Goal: Task Accomplishment & Management: Use online tool/utility

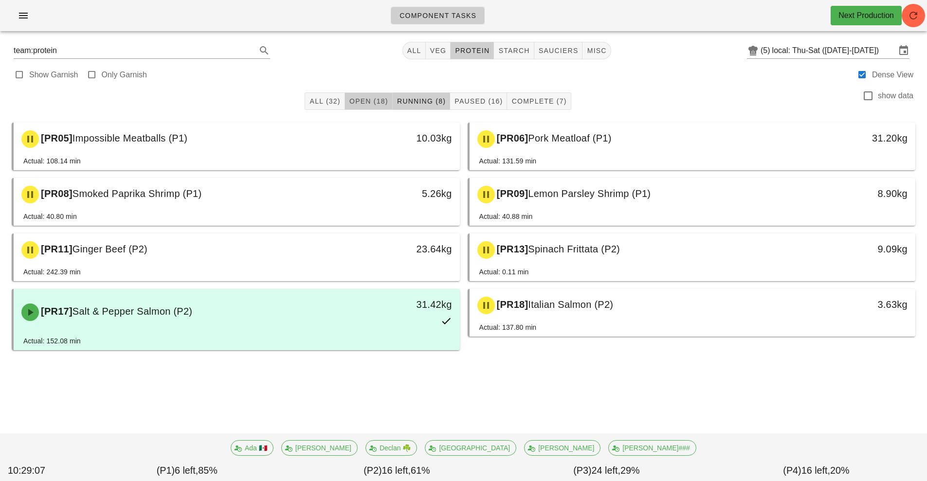
click at [360, 102] on span "Open (18)" at bounding box center [368, 101] width 39 height 8
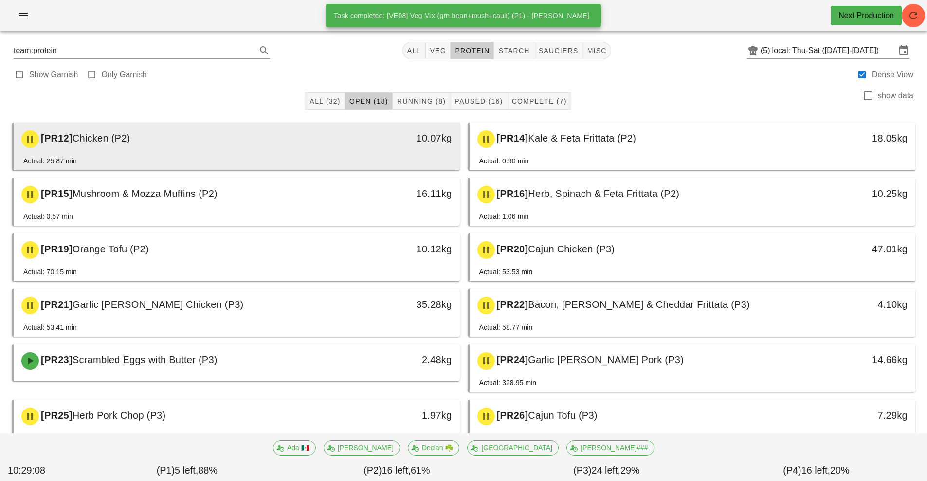
click at [223, 146] on div "[PR12] Chicken (P2)" at bounding box center [181, 139] width 331 height 29
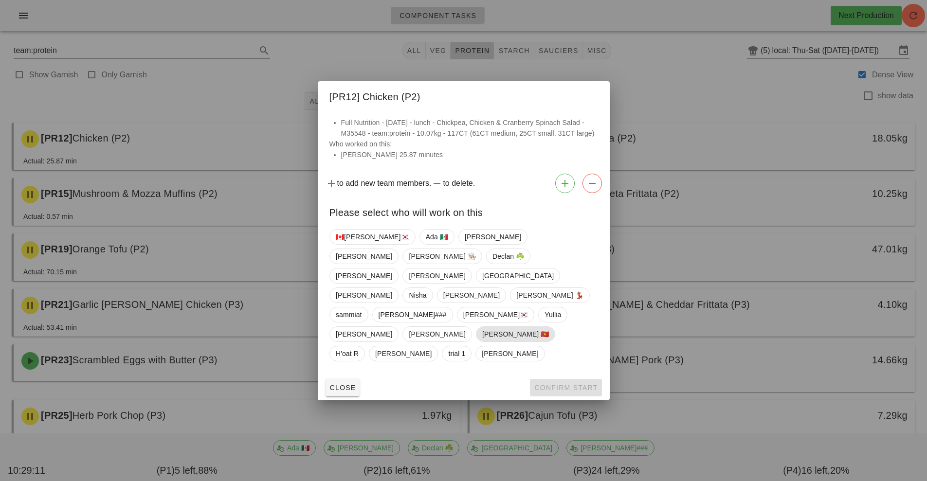
click at [482, 331] on span "[PERSON_NAME] 🇻🇳" at bounding box center [515, 334] width 67 height 15
click at [542, 379] on button "Confirm Start" at bounding box center [566, 388] width 72 height 18
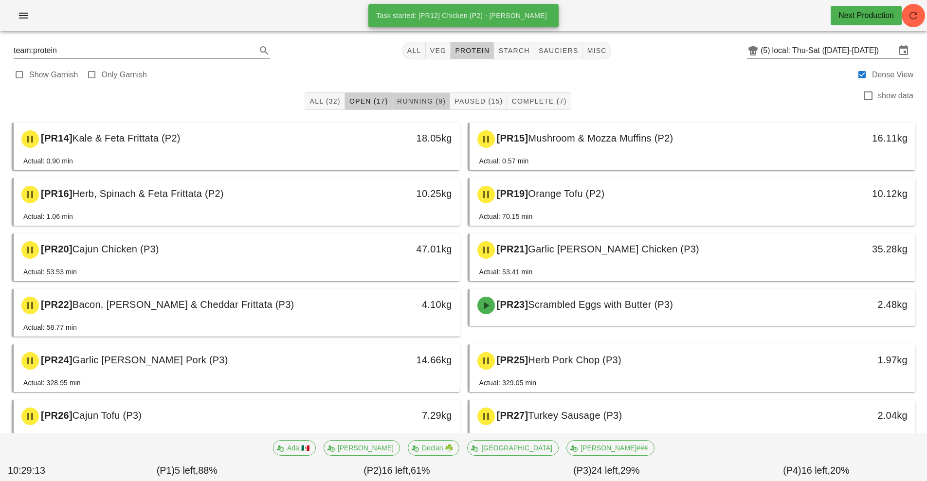
click at [415, 102] on span "Running (9)" at bounding box center [421, 101] width 49 height 8
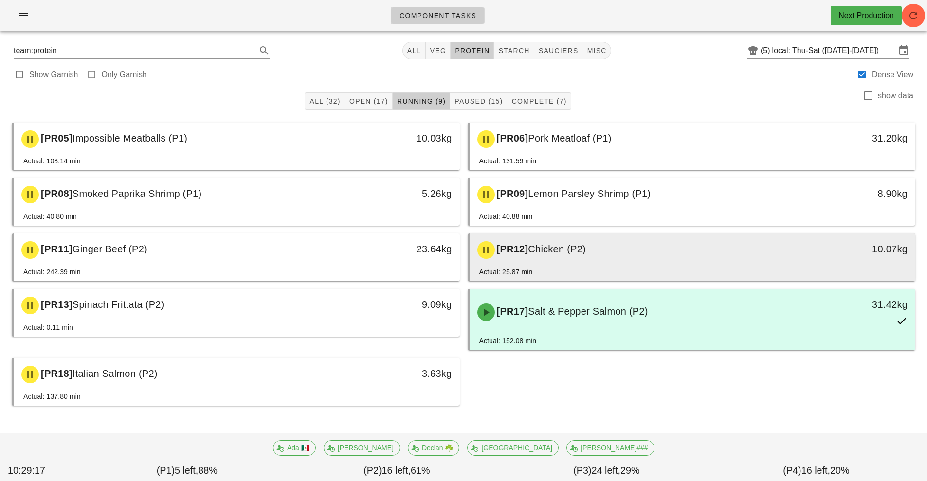
click at [535, 265] on div "[PR12] Chicken (P2) 10.07kg" at bounding box center [693, 250] width 446 height 33
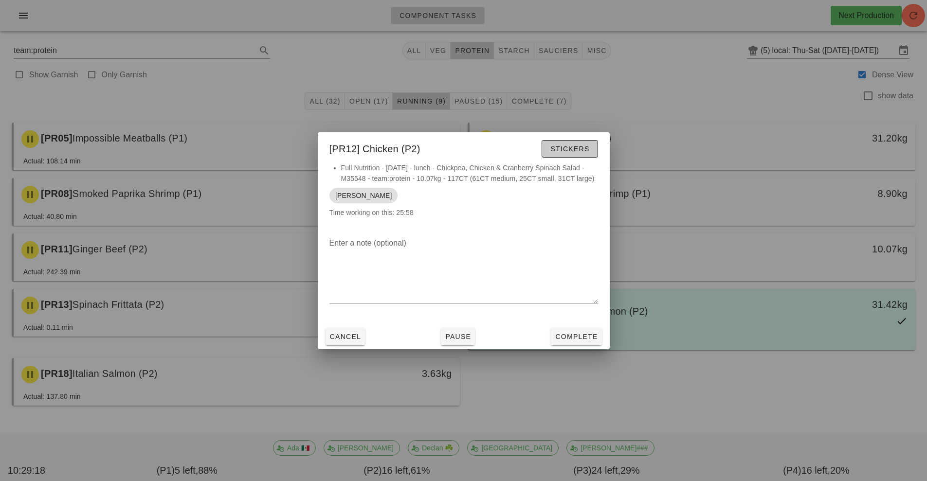
click at [581, 151] on span "Stickers" at bounding box center [569, 149] width 39 height 8
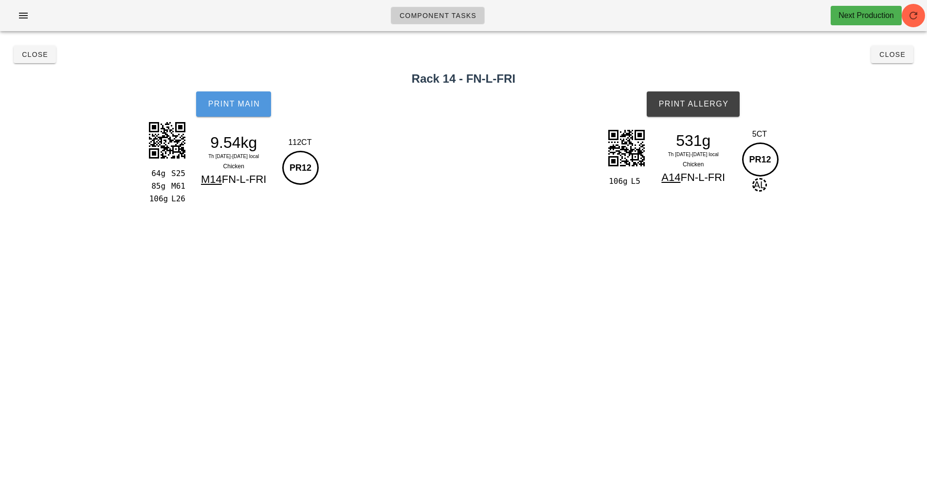
click at [253, 111] on button "Print Main" at bounding box center [233, 103] width 75 height 25
click at [702, 101] on span "Print Allergy" at bounding box center [693, 104] width 71 height 9
click at [889, 61] on button "Close" at bounding box center [892, 55] width 42 height 18
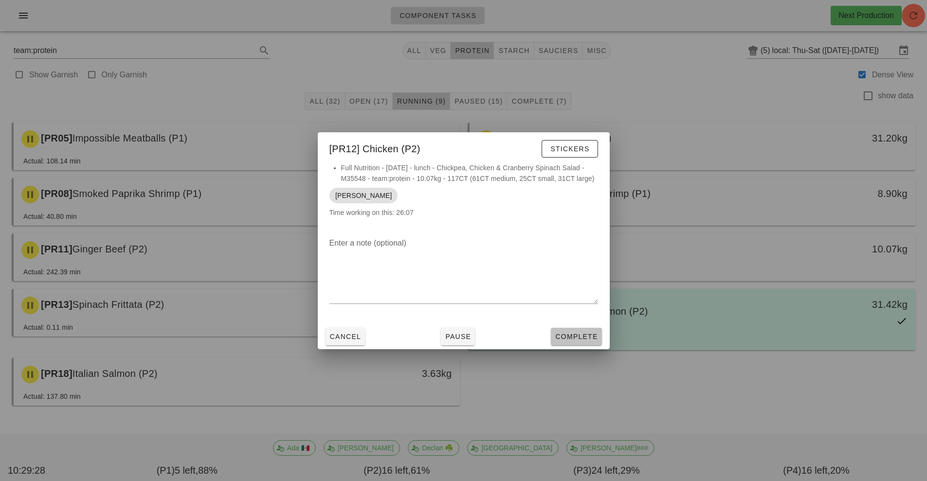
click at [584, 338] on span "Complete" at bounding box center [576, 337] width 43 height 8
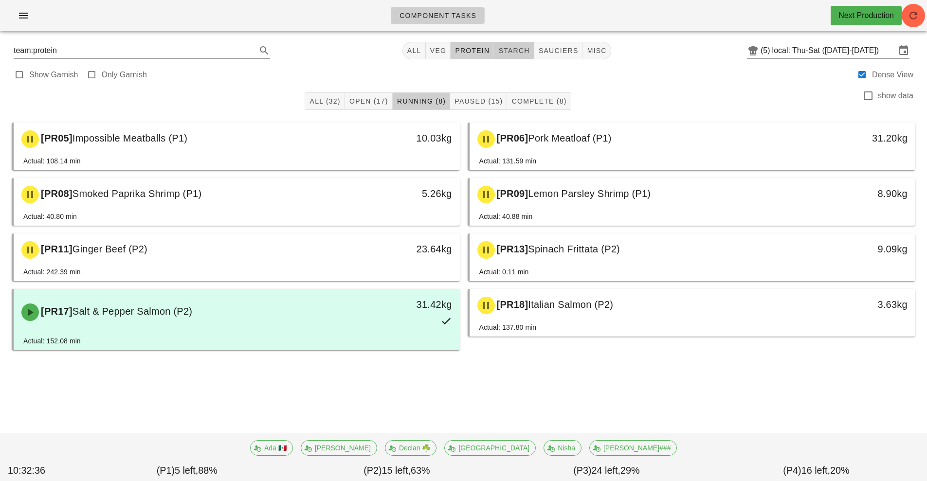
click at [514, 51] on span "starch" at bounding box center [514, 51] width 32 height 8
type input "team:starch"
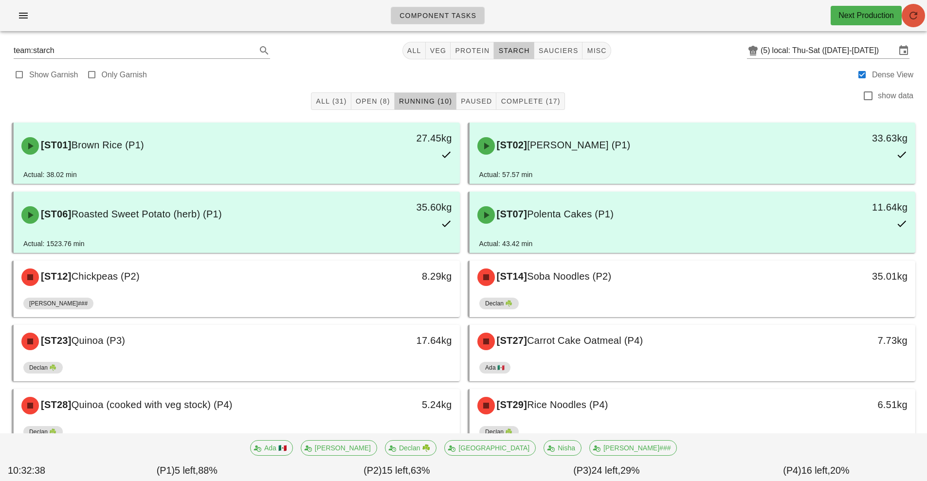
click at [906, 20] on span "button" at bounding box center [913, 16] width 23 height 12
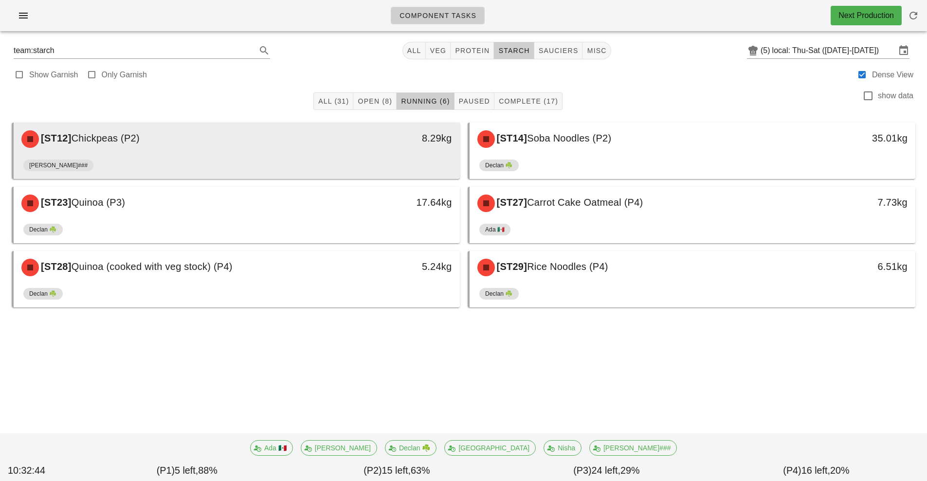
click at [371, 146] on div "8.29kg" at bounding box center [402, 138] width 99 height 16
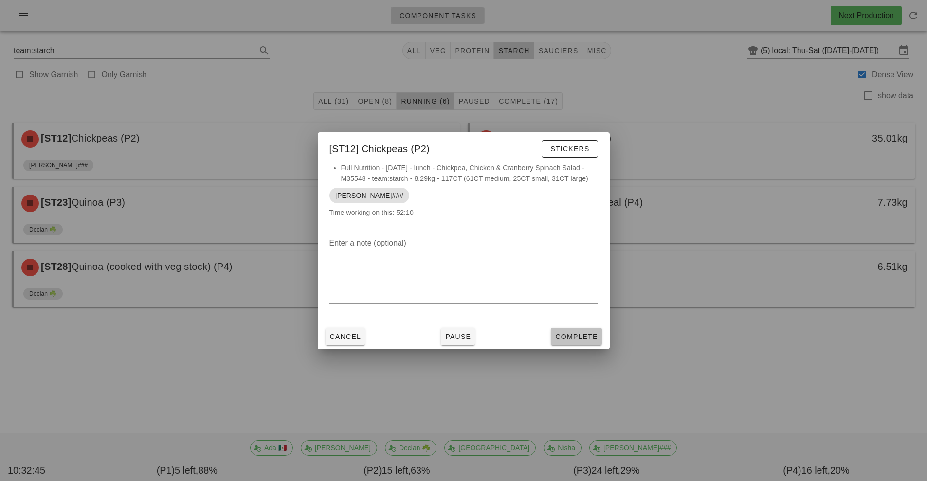
click at [572, 336] on span "Complete" at bounding box center [576, 337] width 43 height 8
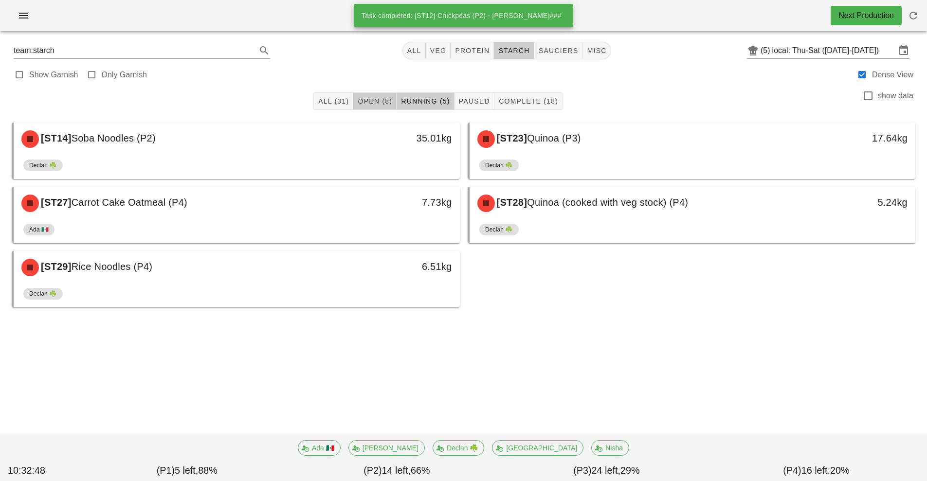
click at [371, 94] on button "Open (8)" at bounding box center [374, 101] width 43 height 18
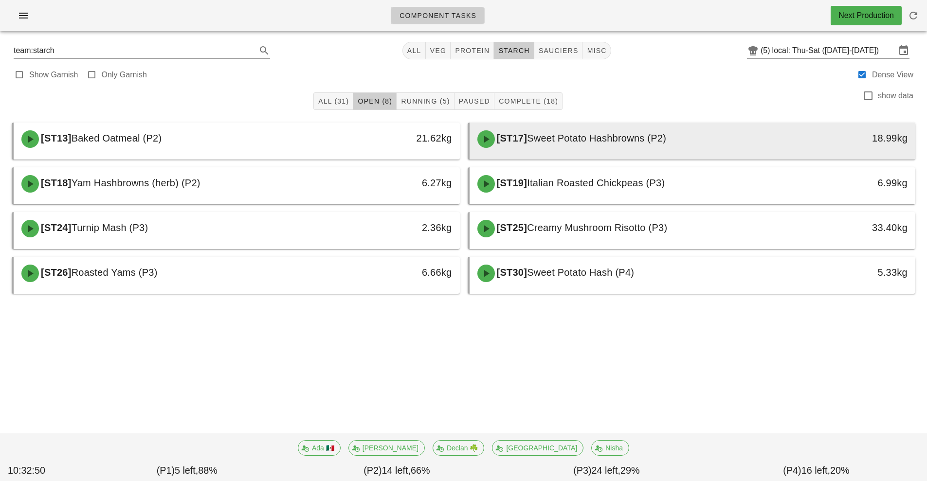
click at [575, 146] on div "[ST17] Sweet Potato Hashbrowns (P2)" at bounding box center [637, 139] width 331 height 29
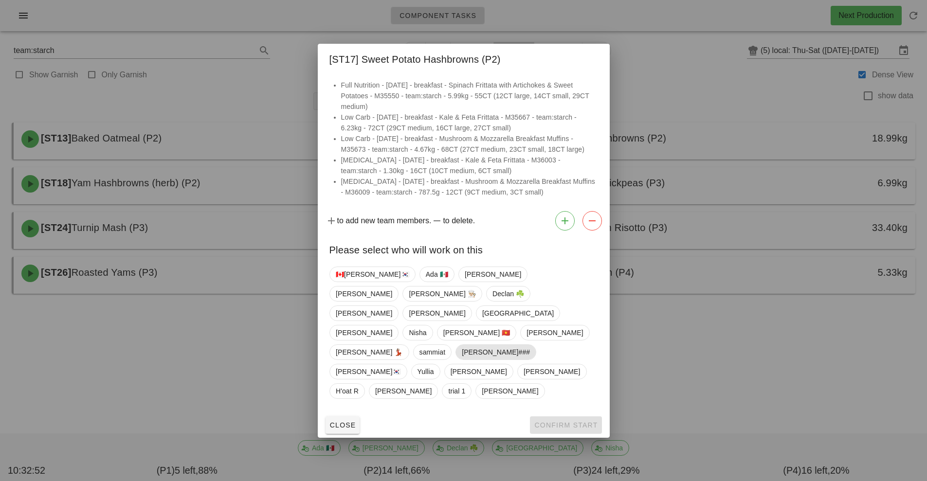
click at [462, 345] on span "[PERSON_NAME]###" at bounding box center [496, 352] width 68 height 15
click at [561, 417] on button "Confirm Start" at bounding box center [566, 426] width 72 height 18
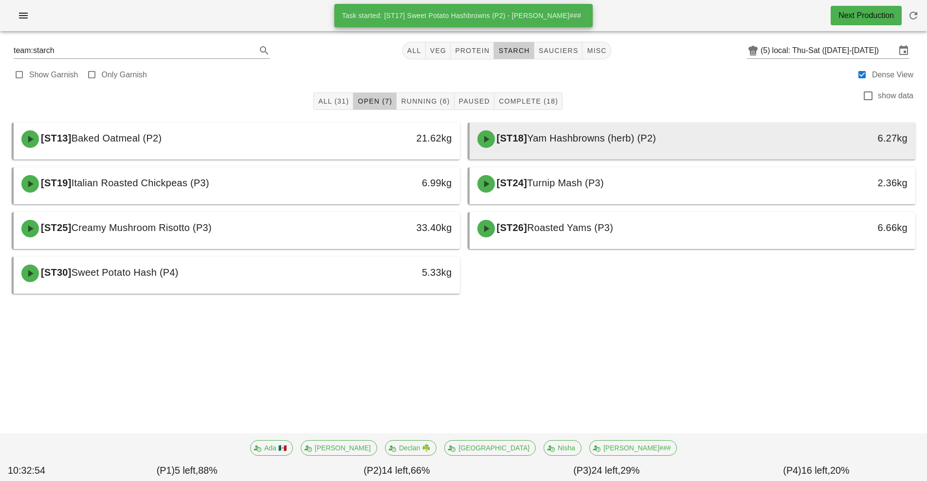
click at [591, 143] on span "Yam Hashbrowns (herb) (P2)" at bounding box center [591, 138] width 129 height 11
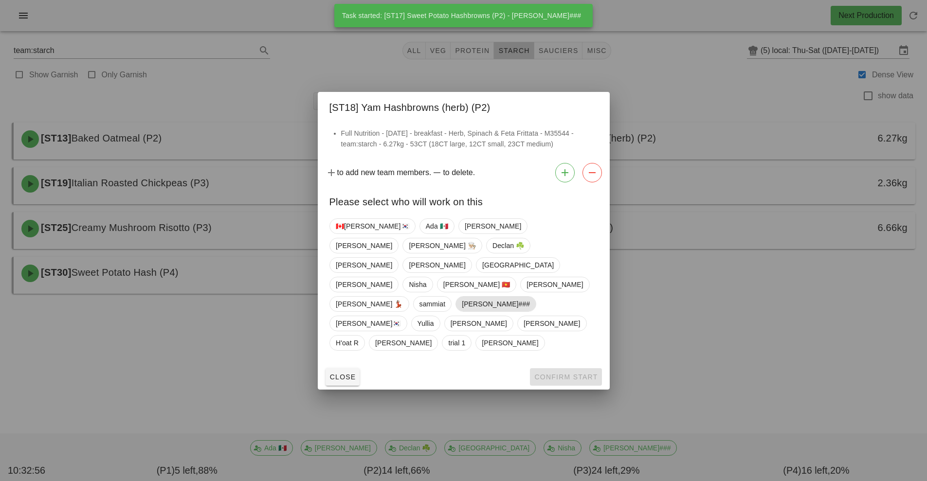
click at [462, 297] on span "[PERSON_NAME]###" at bounding box center [496, 304] width 68 height 15
click at [559, 368] on button "Confirm Start" at bounding box center [566, 377] width 72 height 18
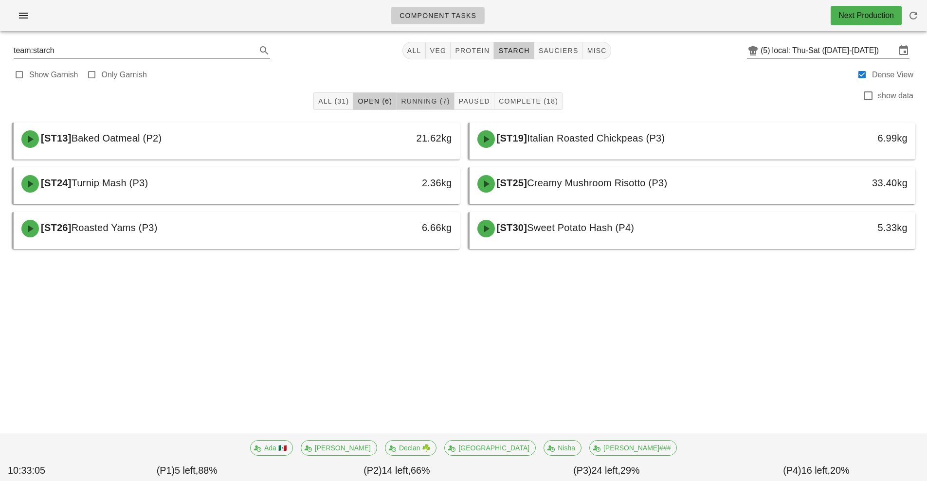
click at [428, 109] on button "Running (7)" at bounding box center [425, 101] width 57 height 18
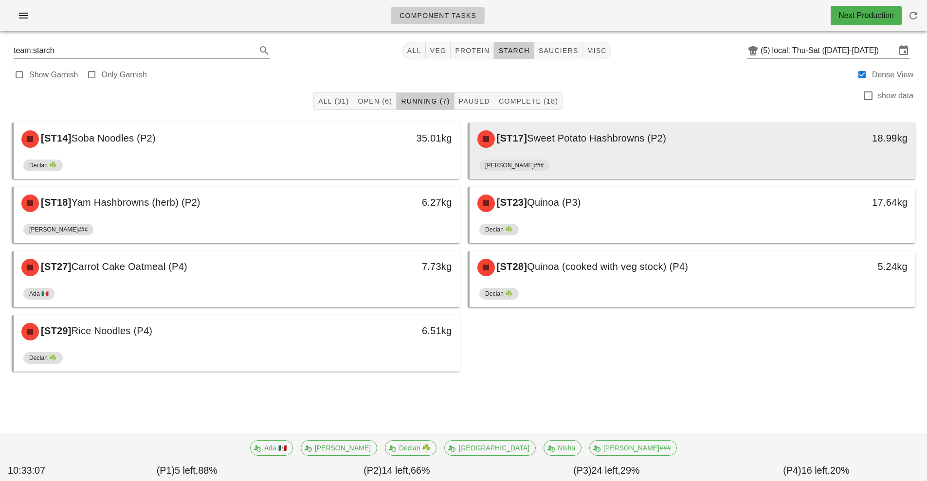
click at [572, 150] on div "[ST17] Sweet Potato Hashbrowns (P2)" at bounding box center [637, 139] width 331 height 29
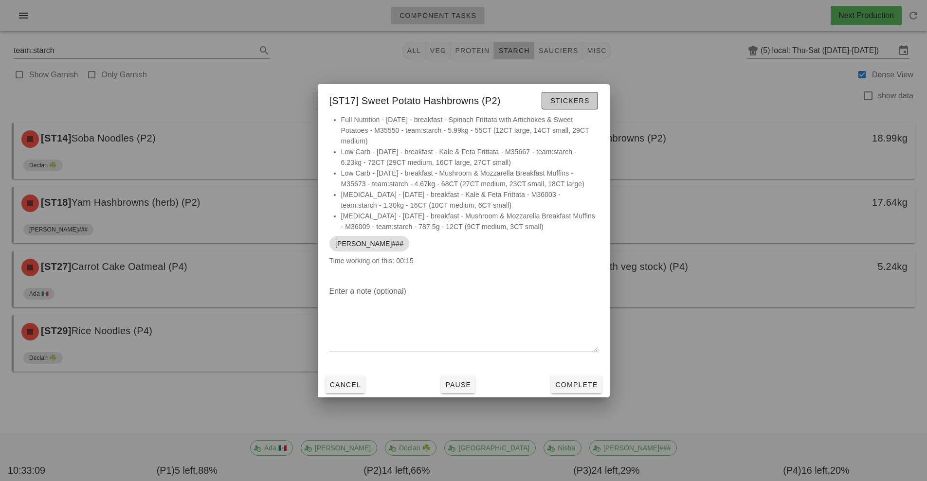
click at [571, 109] on button "Stickers" at bounding box center [570, 101] width 56 height 18
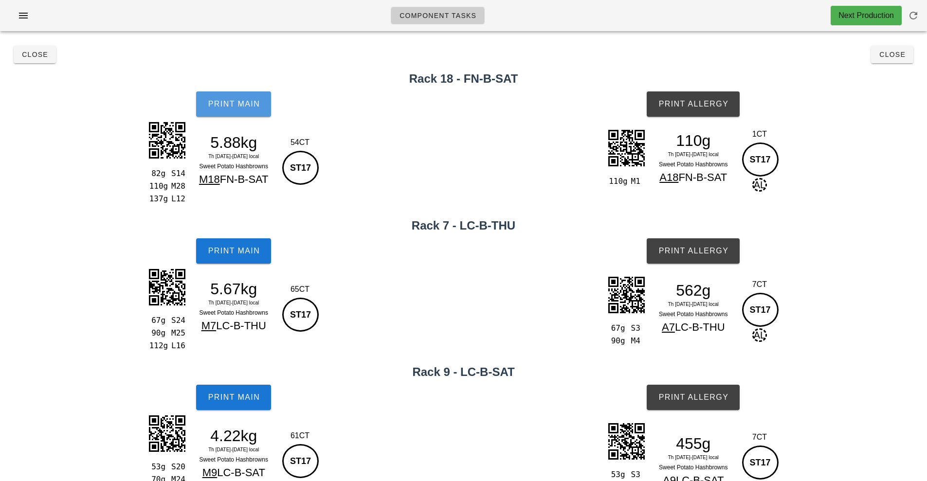
click at [247, 101] on span "Print Main" at bounding box center [233, 104] width 53 height 9
click at [231, 249] on span "Print Main" at bounding box center [233, 251] width 53 height 9
click at [231, 397] on span "Print Main" at bounding box center [233, 397] width 53 height 9
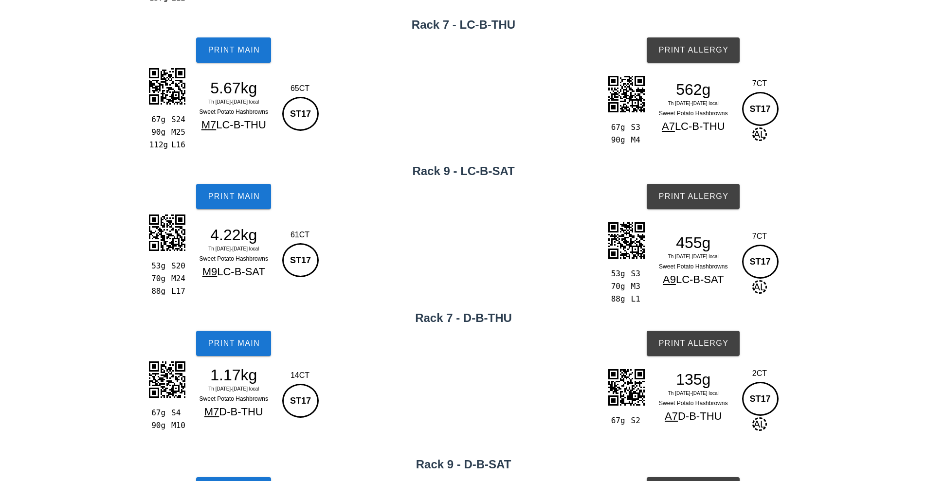
scroll to position [319, 0]
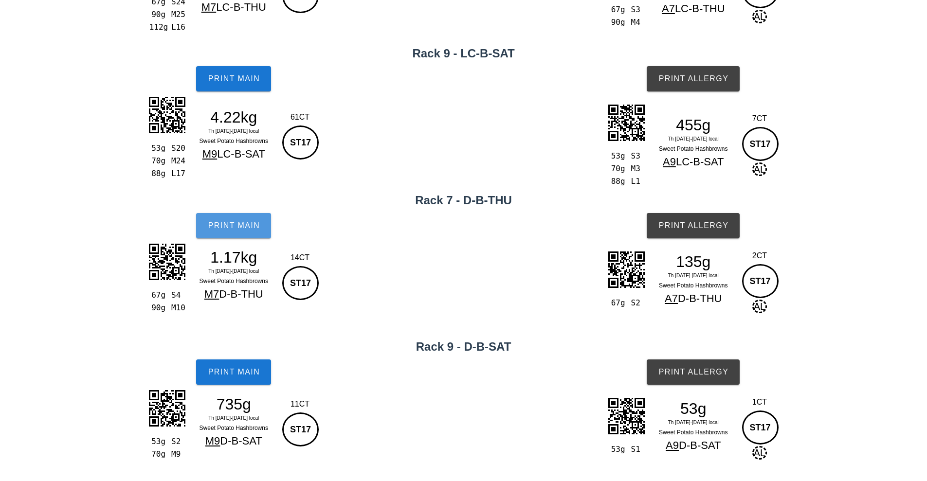
click at [233, 224] on span "Print Main" at bounding box center [233, 225] width 53 height 9
click at [227, 372] on span "Print Main" at bounding box center [233, 372] width 53 height 9
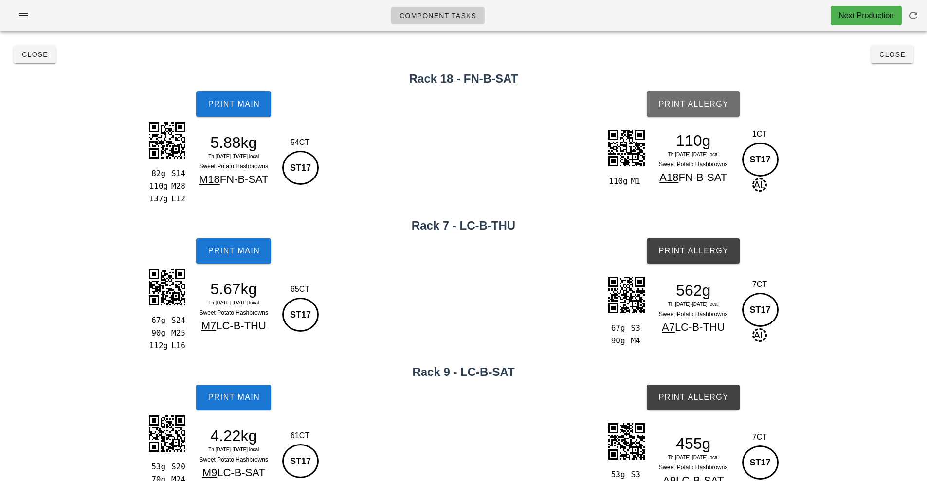
click at [699, 108] on span "Print Allergy" at bounding box center [693, 104] width 71 height 9
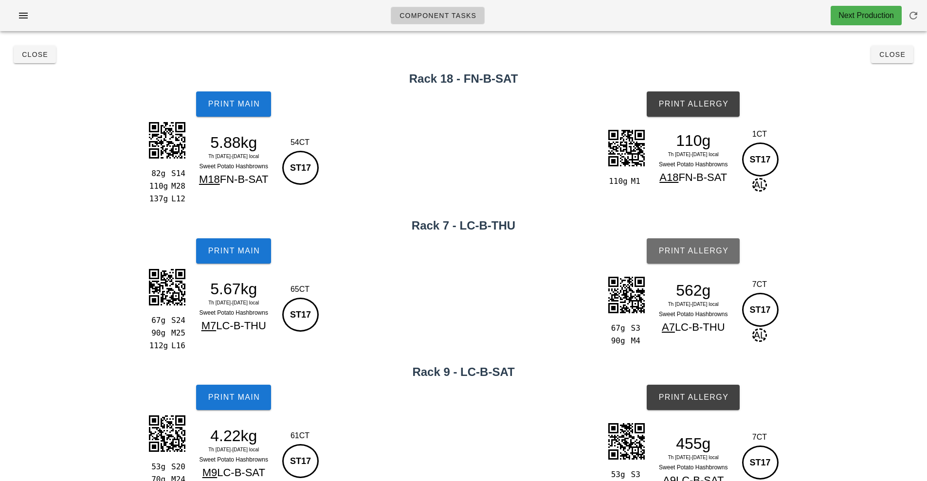
click at [701, 252] on span "Print Allergy" at bounding box center [693, 251] width 71 height 9
click at [709, 393] on button "Print Allergy" at bounding box center [693, 397] width 93 height 25
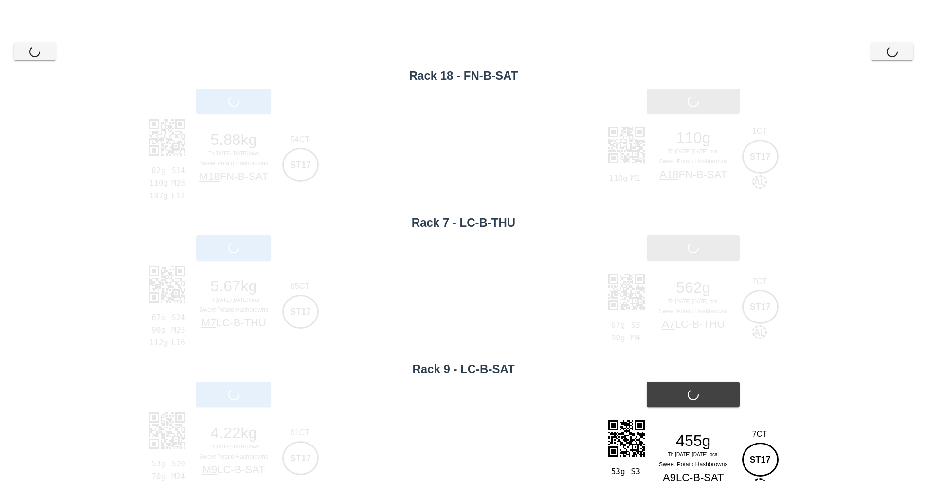
scroll to position [319, 0]
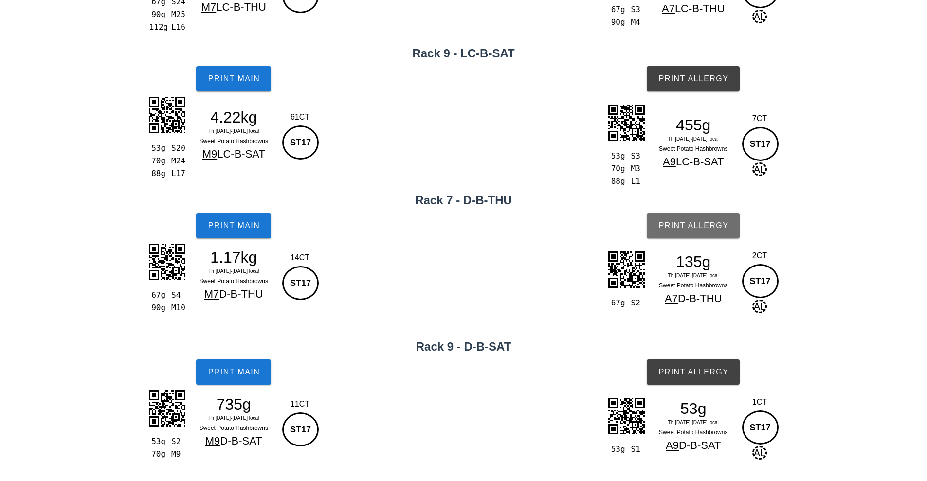
click at [699, 231] on button "Print Allergy" at bounding box center [693, 225] width 93 height 25
click at [705, 378] on button "Print Allergy" at bounding box center [693, 372] width 93 height 25
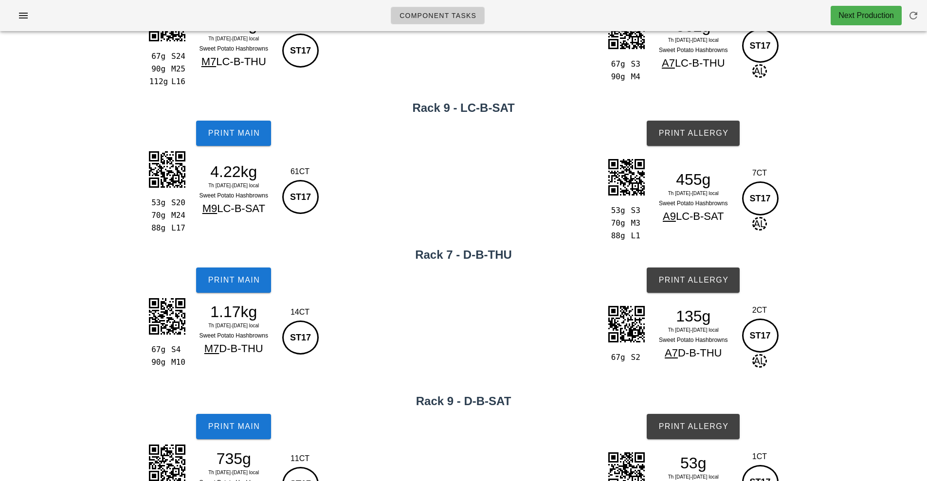
scroll to position [0, 0]
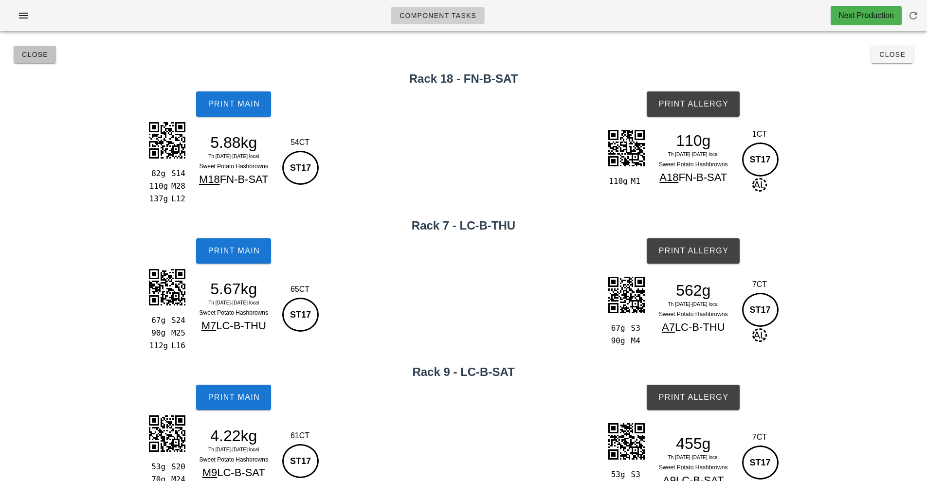
click at [40, 60] on button "Close" at bounding box center [35, 55] width 42 height 18
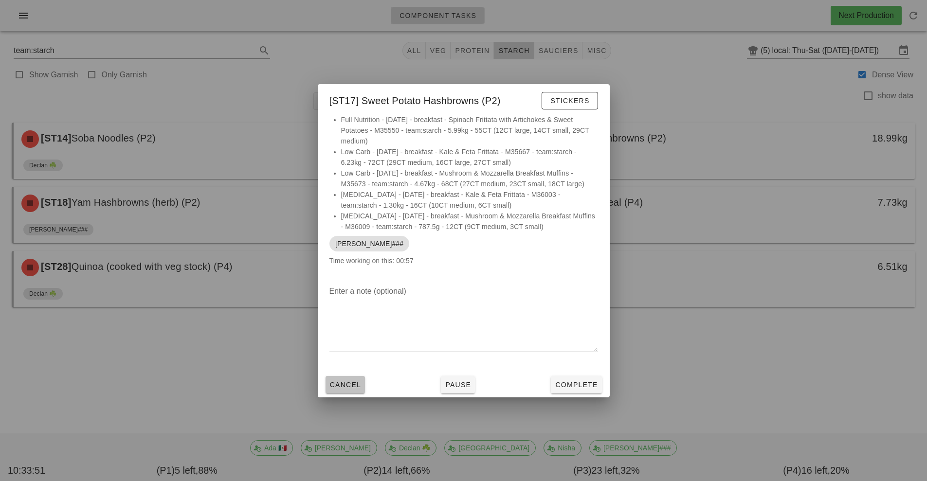
click at [342, 383] on span "Cancel" at bounding box center [345, 385] width 32 height 8
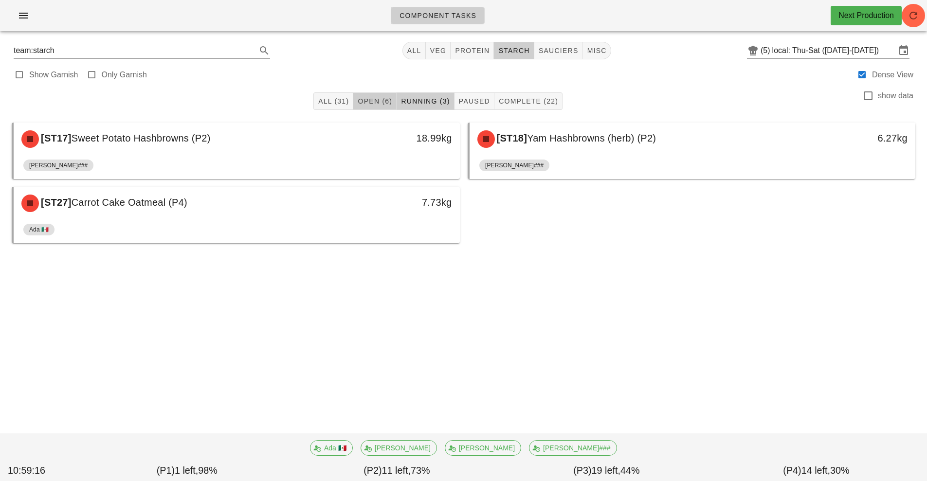
click at [373, 108] on button "Open (6)" at bounding box center [374, 101] width 43 height 18
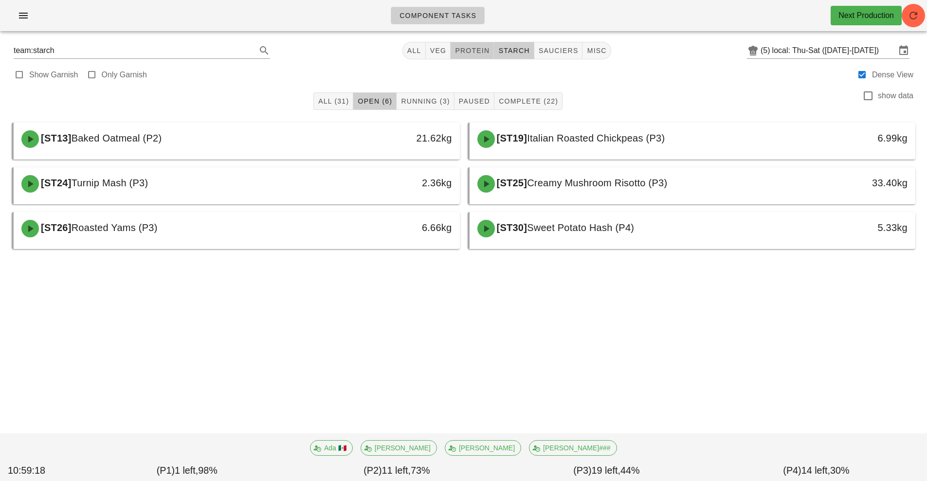
click at [474, 53] on span "protein" at bounding box center [472, 51] width 35 height 8
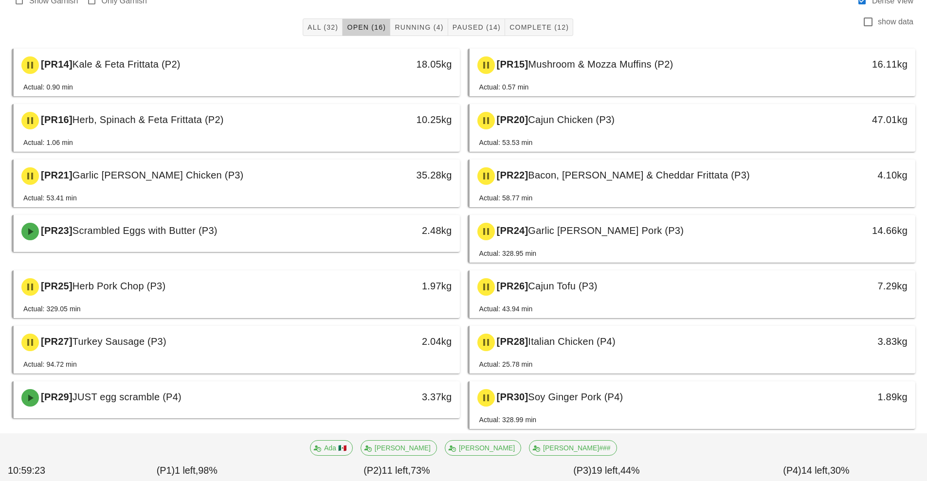
scroll to position [74, 0]
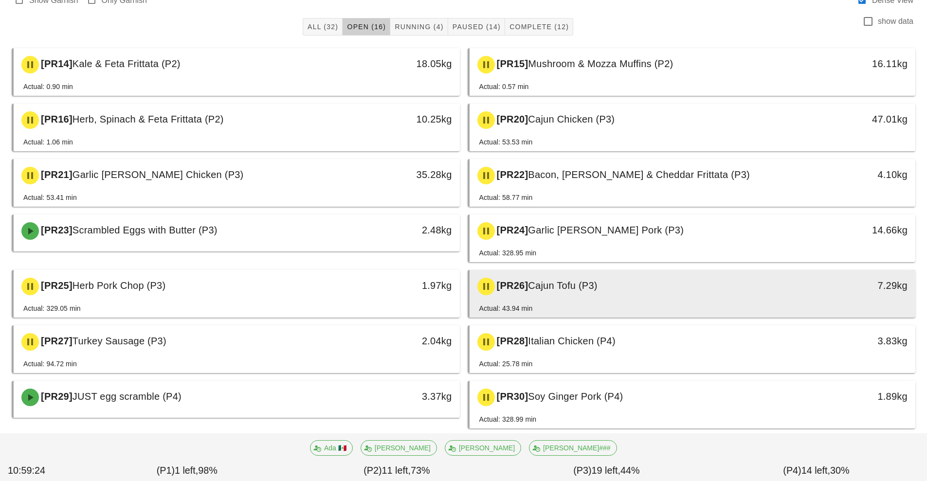
click at [590, 310] on div "Actual: 43.94 min" at bounding box center [692, 310] width 427 height 15
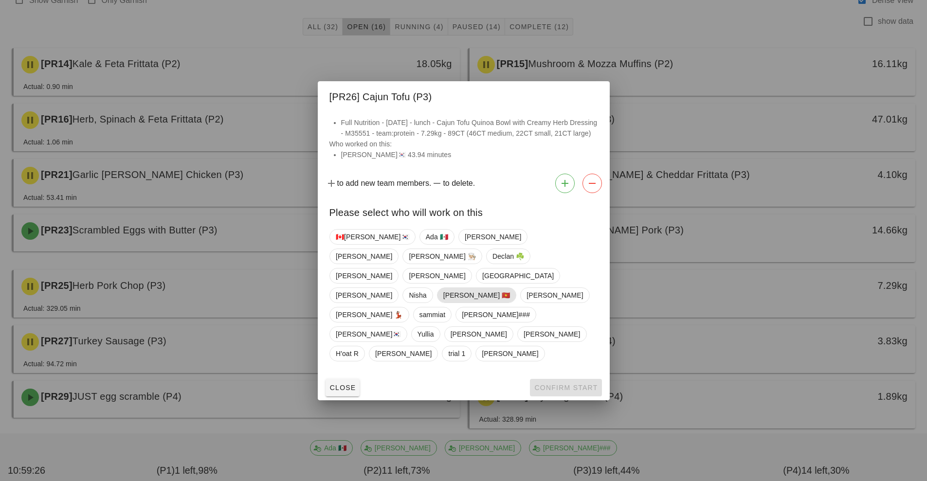
click at [510, 298] on span "[PERSON_NAME] 🇻🇳" at bounding box center [476, 295] width 67 height 15
click at [552, 384] on span "Confirm Start" at bounding box center [566, 388] width 64 height 8
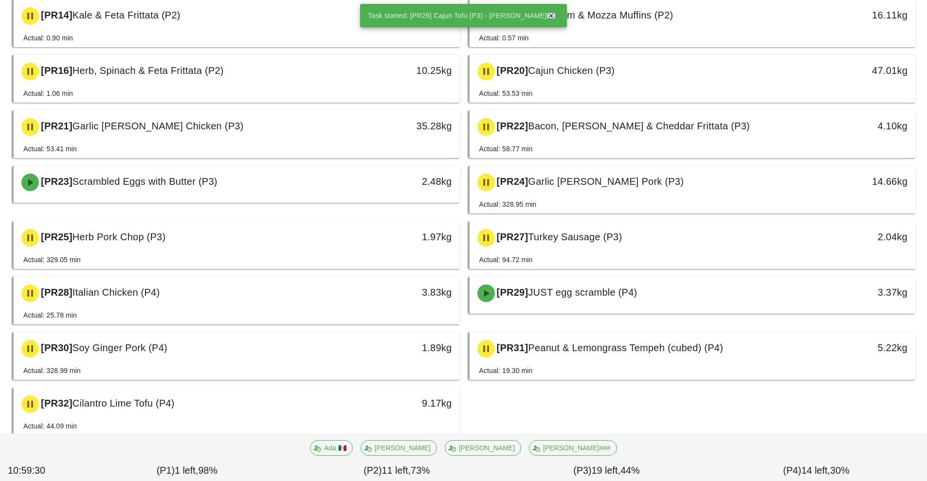
scroll to position [147, 0]
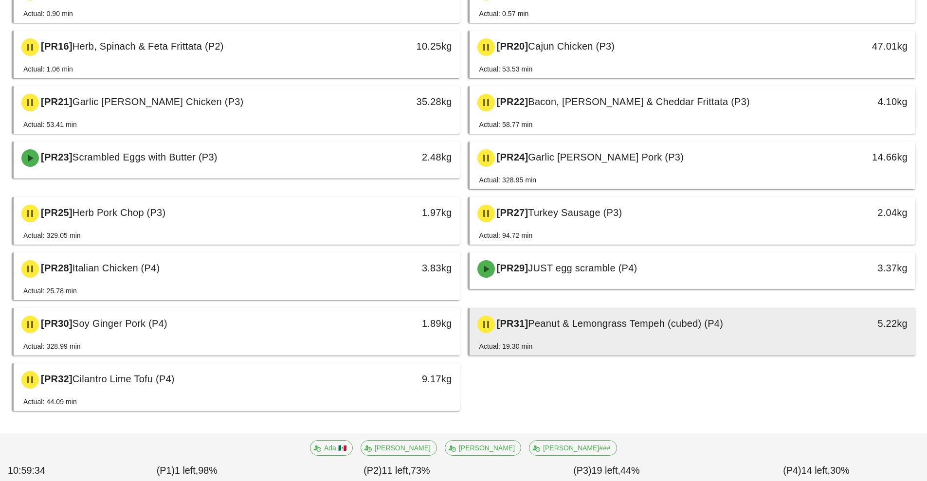
click at [602, 340] on div "[PR31] Peanut & Lemongrass Tempeh (cubed) (P4) 5.22kg" at bounding box center [693, 324] width 446 height 33
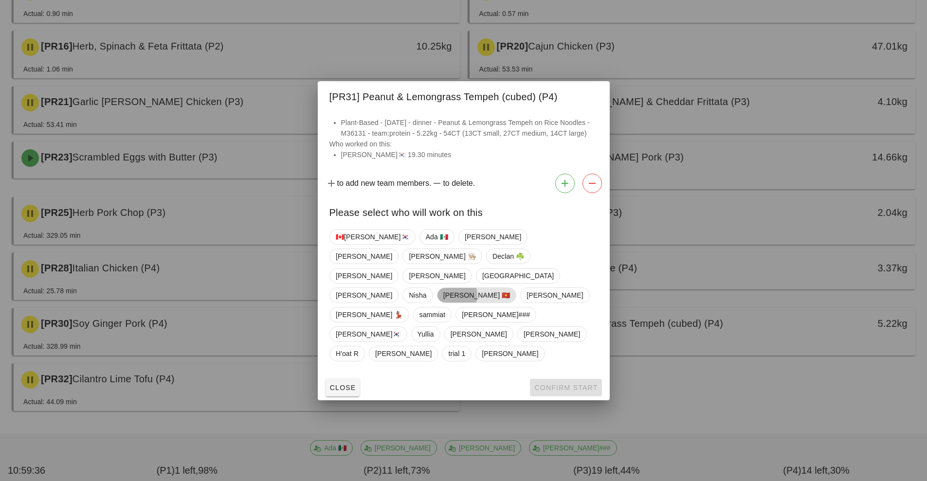
click at [510, 288] on span "[PERSON_NAME] 🇻🇳" at bounding box center [476, 295] width 67 height 15
click at [561, 384] on span "Confirm Start" at bounding box center [566, 388] width 64 height 8
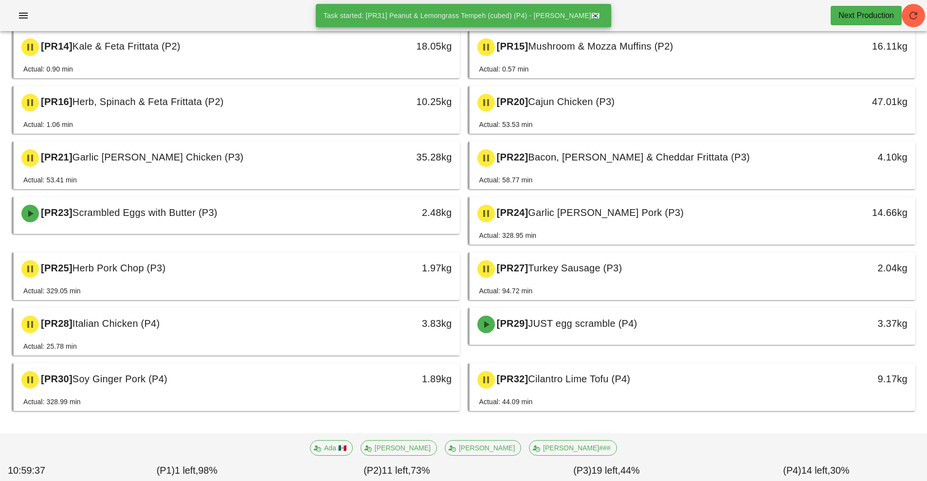
scroll to position [92, 0]
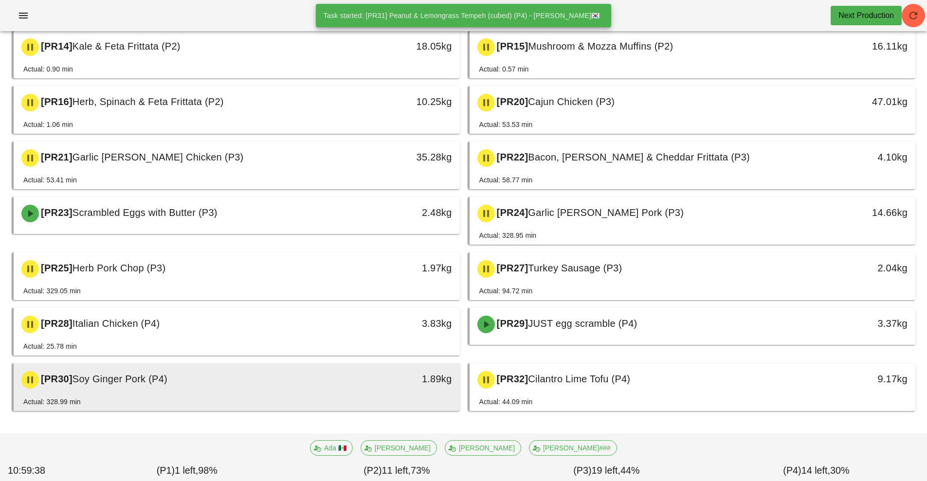
click at [318, 399] on div "Actual: 328.99 min" at bounding box center [236, 404] width 427 height 15
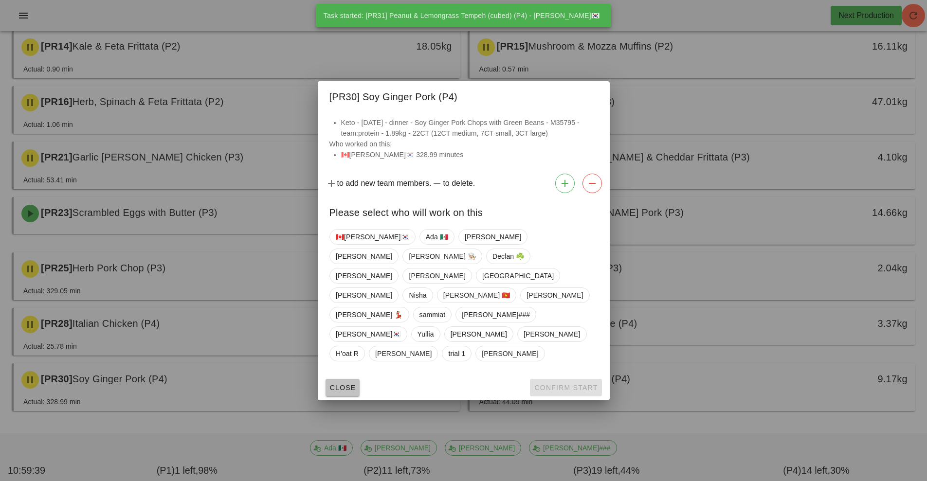
click at [335, 379] on button "Close" at bounding box center [343, 388] width 35 height 18
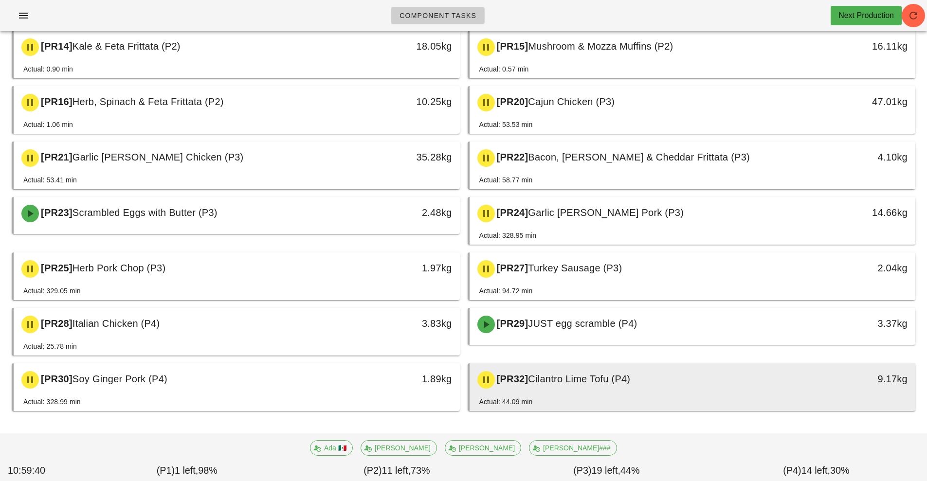
click at [624, 384] on span "Cilantro Lime Tofu (P4)" at bounding box center [579, 379] width 102 height 11
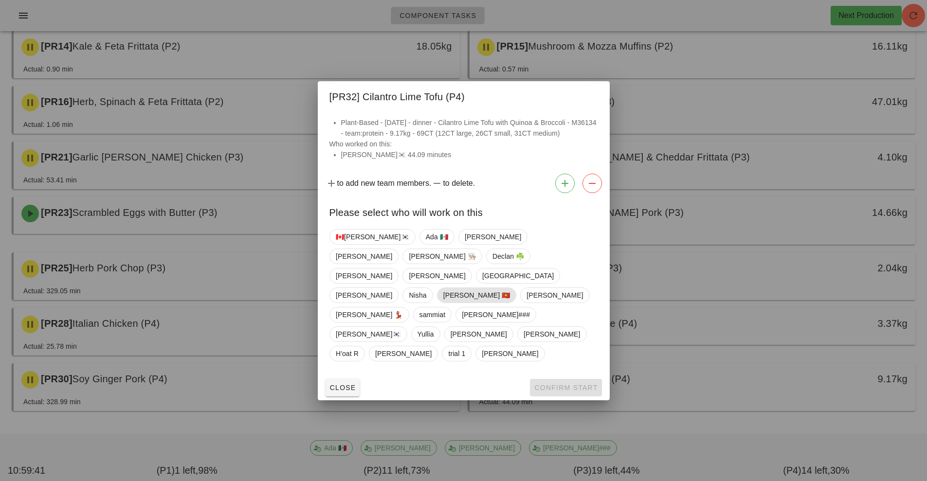
click at [510, 288] on span "[PERSON_NAME] 🇻🇳" at bounding box center [476, 295] width 67 height 15
click at [552, 384] on span "Confirm Start" at bounding box center [566, 388] width 64 height 8
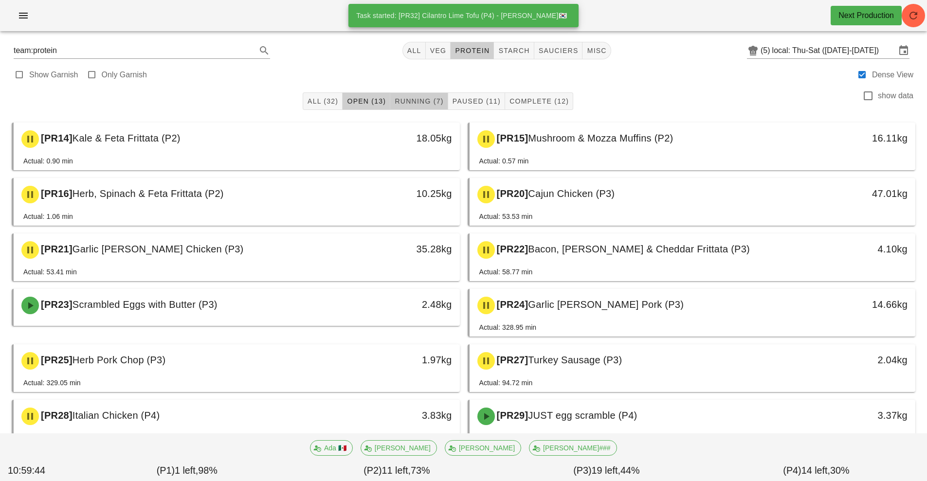
click at [428, 108] on button "Running (7)" at bounding box center [418, 101] width 57 height 18
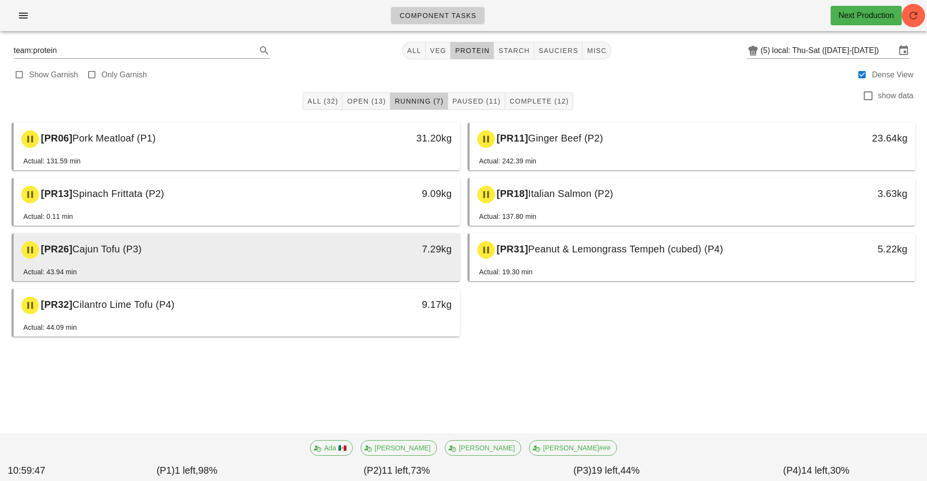
click at [281, 268] on div "Actual: 43.94 min" at bounding box center [236, 274] width 427 height 15
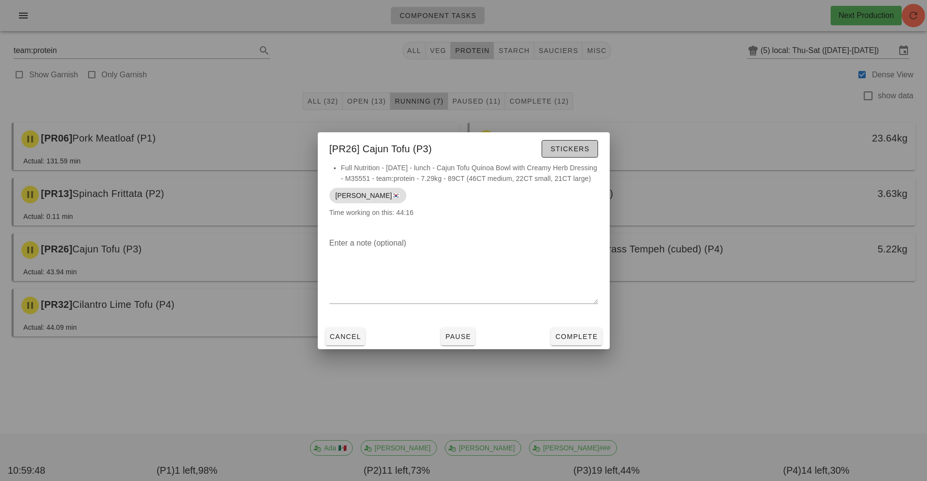
click at [576, 150] on button "Stickers" at bounding box center [570, 149] width 56 height 18
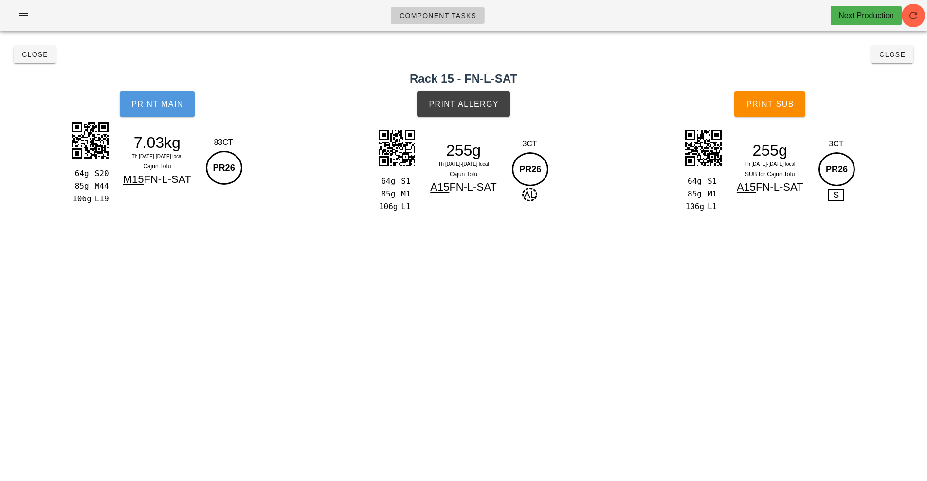
click at [174, 111] on button "Print Main" at bounding box center [157, 103] width 75 height 25
click at [427, 320] on div "Component Tasks Next Production team:protein All veg protein starch sauciers mi…" at bounding box center [463, 240] width 927 height 481
click at [442, 316] on div "Component Tasks Next Production team:protein All veg protein starch sauciers mi…" at bounding box center [463, 240] width 927 height 481
click at [448, 114] on button "Print Allergy" at bounding box center [463, 103] width 93 height 25
click at [758, 113] on button "Print Sub" at bounding box center [769, 103] width 71 height 25
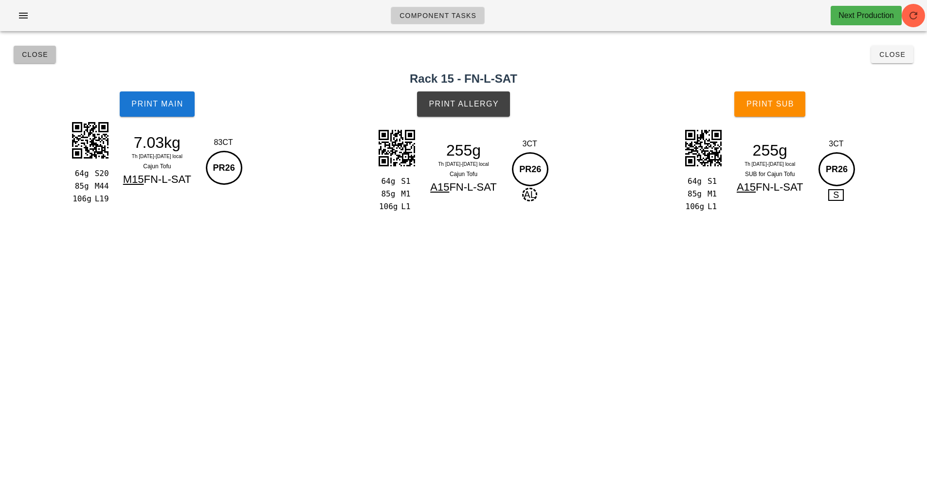
click at [30, 54] on span "Close" at bounding box center [34, 55] width 27 height 8
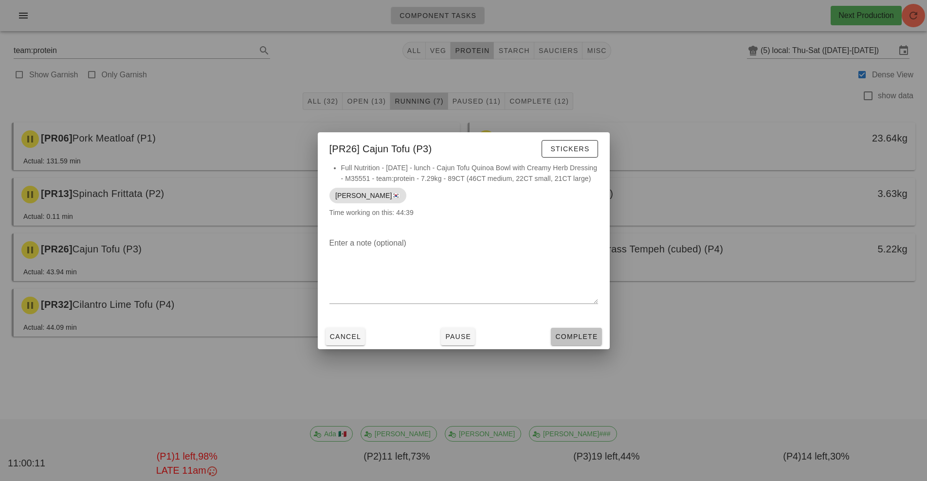
click at [575, 346] on button "Complete" at bounding box center [576, 337] width 51 height 18
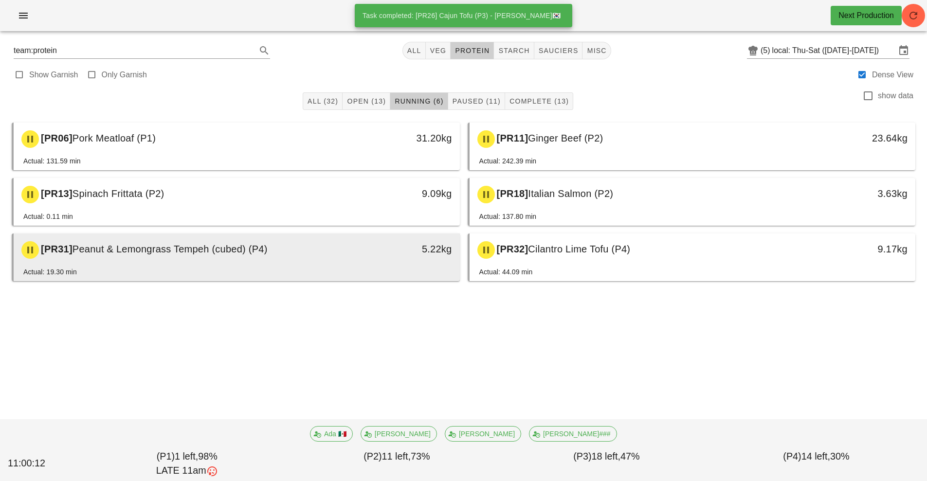
click at [314, 268] on div "Actual: 19.30 min" at bounding box center [236, 274] width 427 height 15
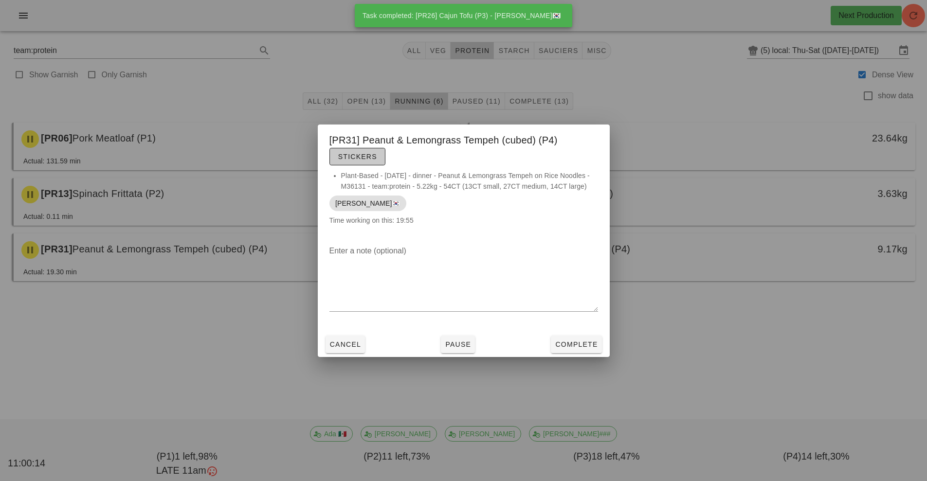
click at [367, 153] on span "Stickers" at bounding box center [357, 157] width 39 height 8
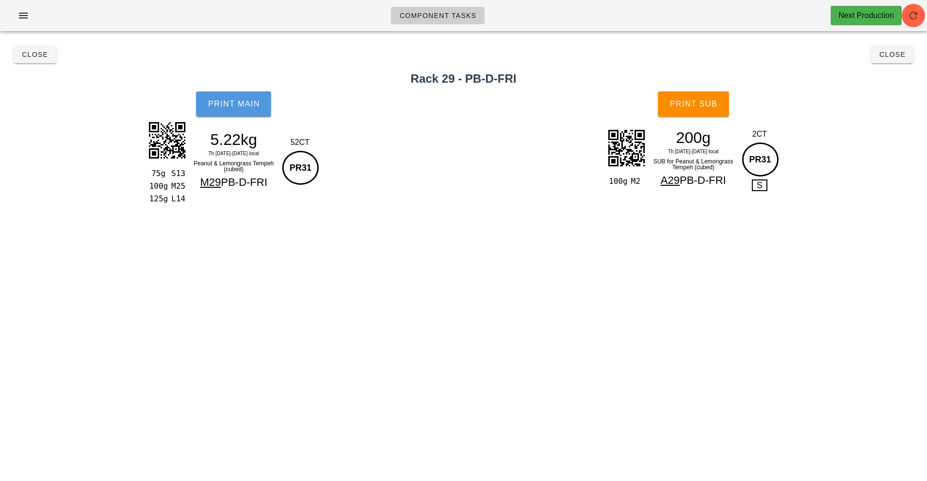
click at [245, 104] on span "Print Main" at bounding box center [233, 104] width 53 height 9
click at [687, 109] on button "Print Sub" at bounding box center [693, 103] width 71 height 25
click at [887, 63] on button "Close" at bounding box center [892, 55] width 42 height 18
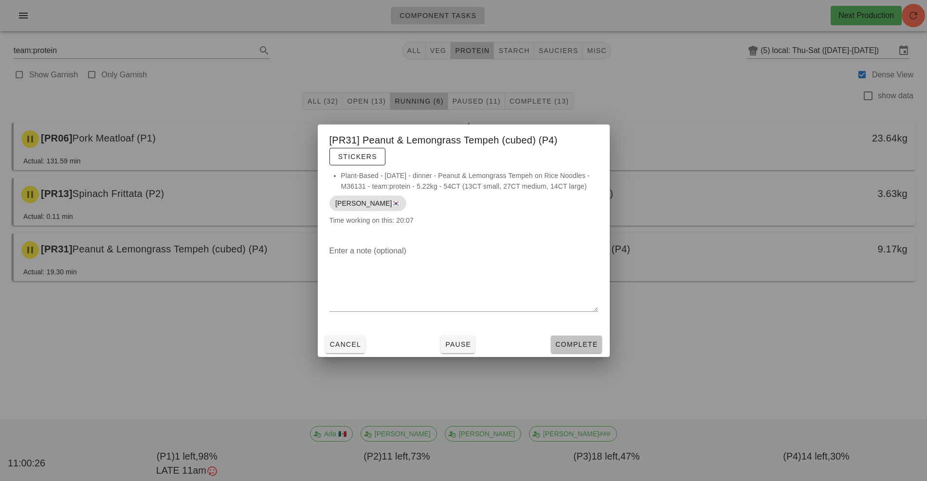
click at [574, 345] on span "Complete" at bounding box center [576, 345] width 43 height 8
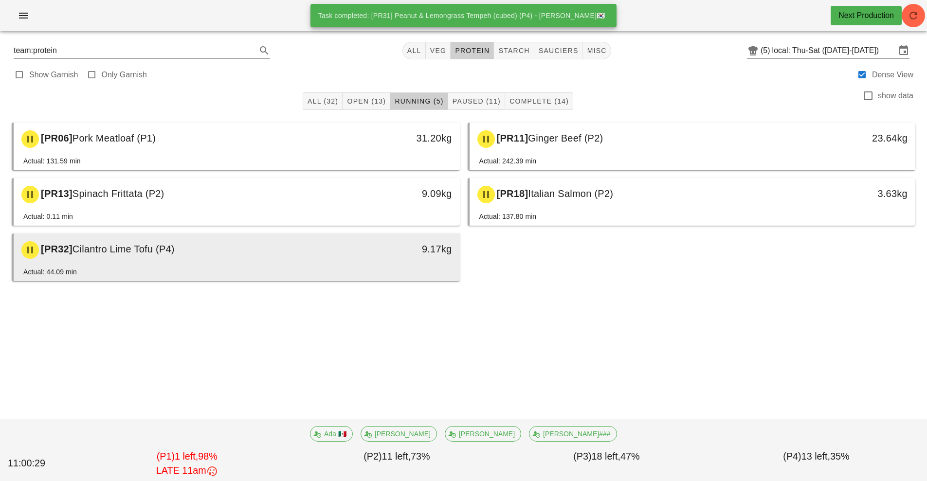
click at [254, 262] on div "[PR32] Cilantro Lime Tofu (P4)" at bounding box center [181, 250] width 331 height 29
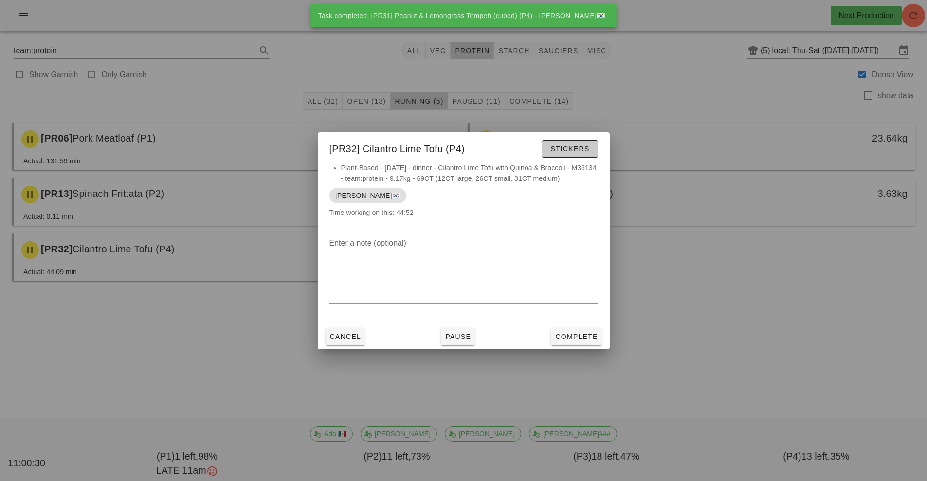
click at [577, 152] on span "Stickers" at bounding box center [569, 149] width 39 height 8
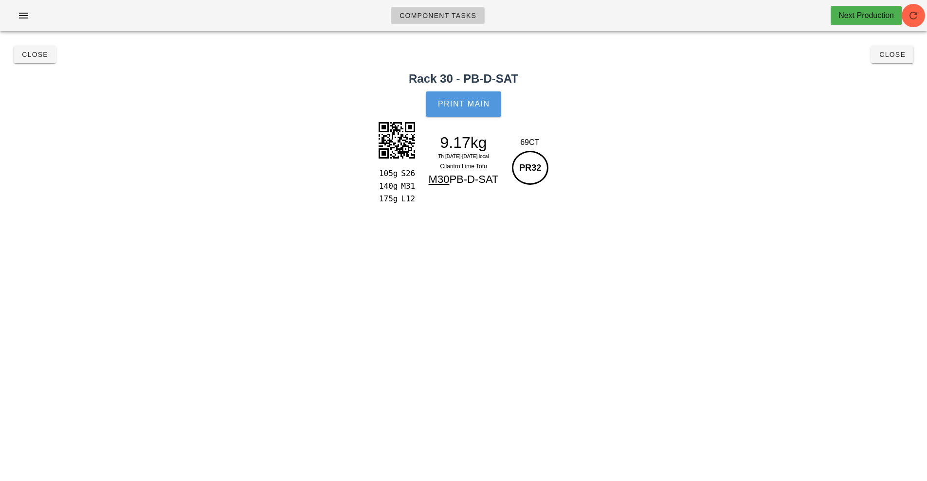
click at [469, 108] on span "Print Main" at bounding box center [464, 104] width 53 height 9
click at [890, 55] on span "Close" at bounding box center [892, 55] width 27 height 8
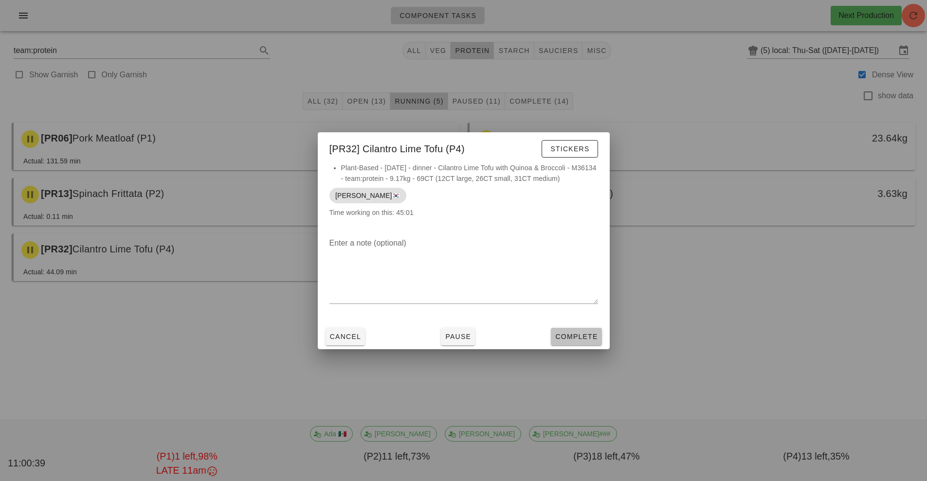
click at [595, 337] on span "Complete" at bounding box center [576, 337] width 43 height 8
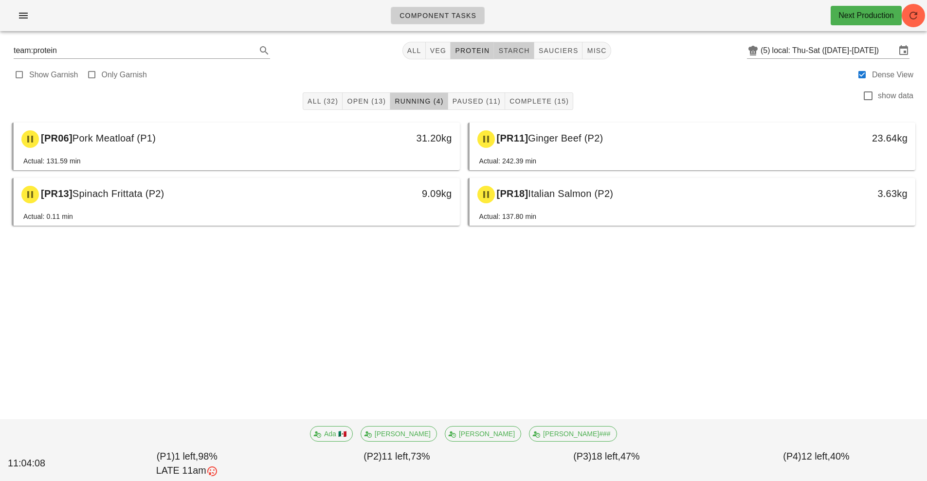
click at [512, 44] on button "starch" at bounding box center [514, 51] width 40 height 18
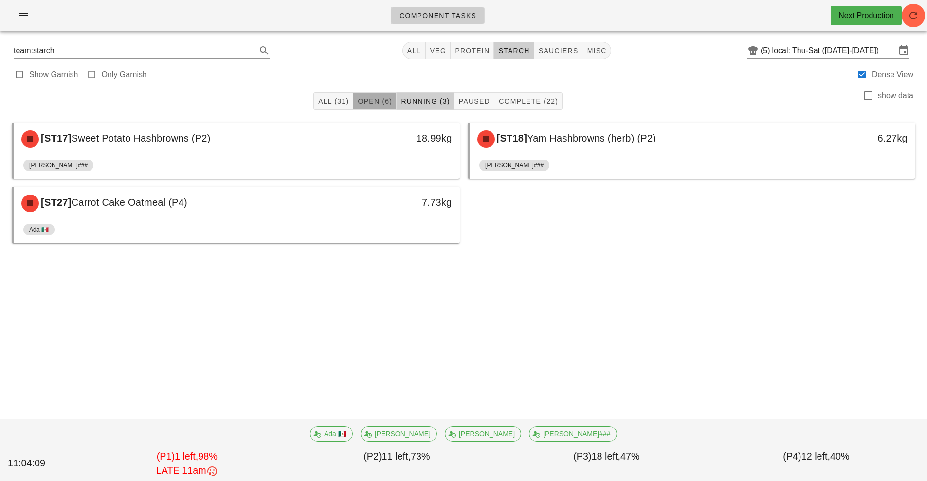
click at [371, 93] on button "Open (6)" at bounding box center [374, 101] width 43 height 18
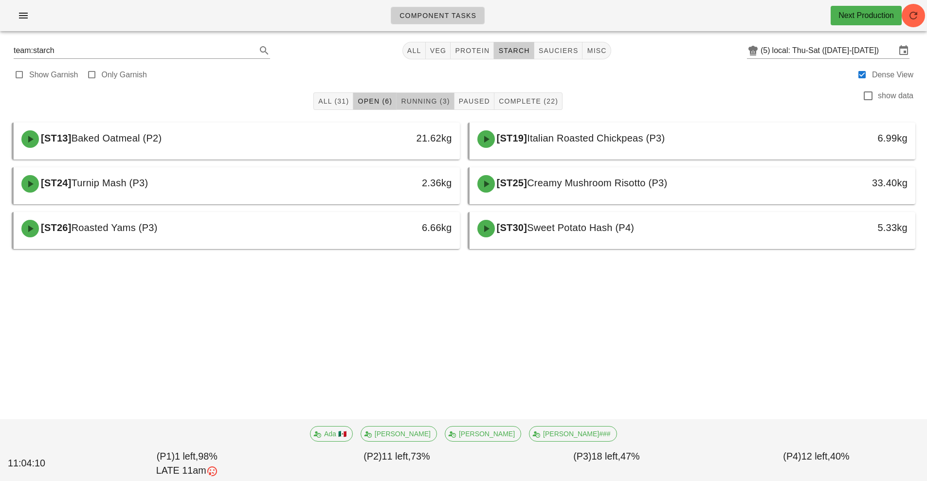
click at [427, 95] on button "Running (3)" at bounding box center [425, 101] width 57 height 18
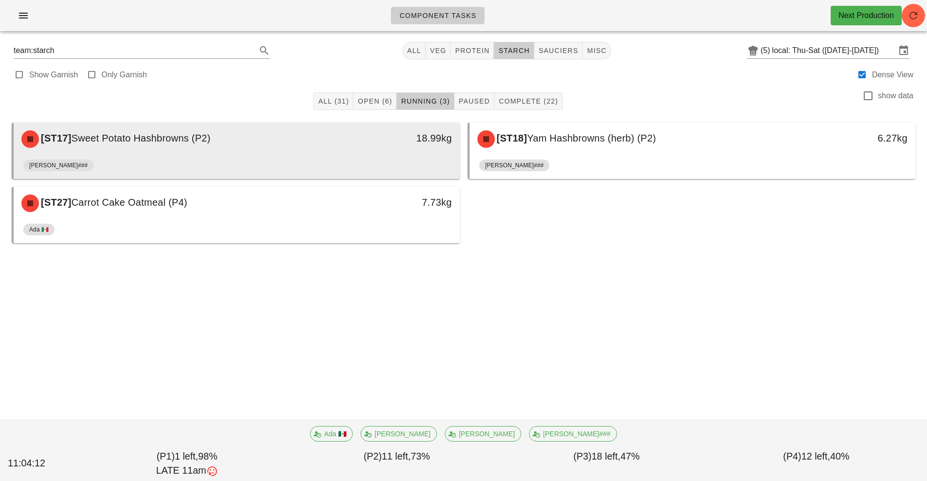
click at [364, 144] on div "18.99kg" at bounding box center [402, 138] width 99 height 16
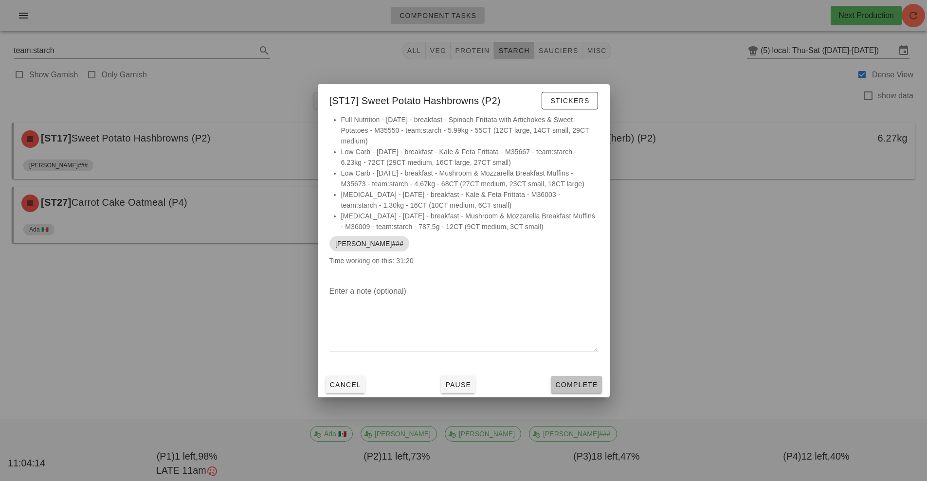
click at [590, 378] on button "Complete" at bounding box center [576, 385] width 51 height 18
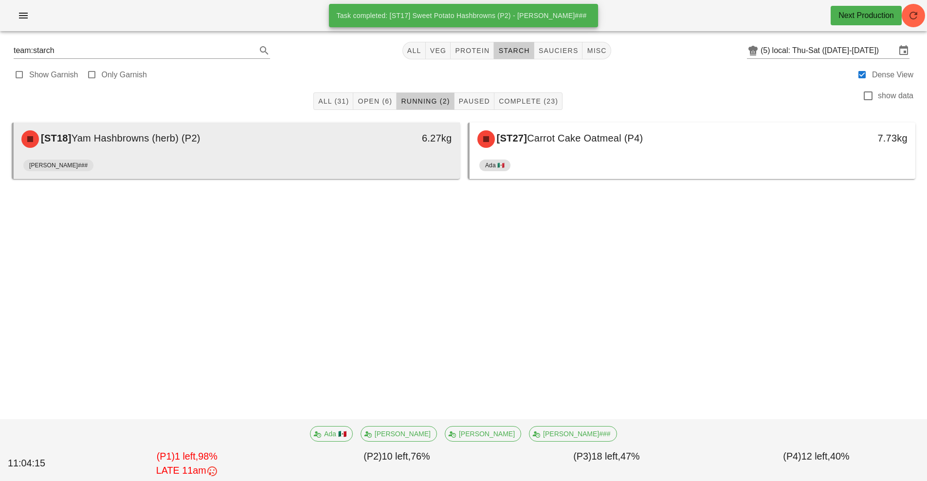
click at [349, 146] on div "6.27kg" at bounding box center [402, 139] width 110 height 29
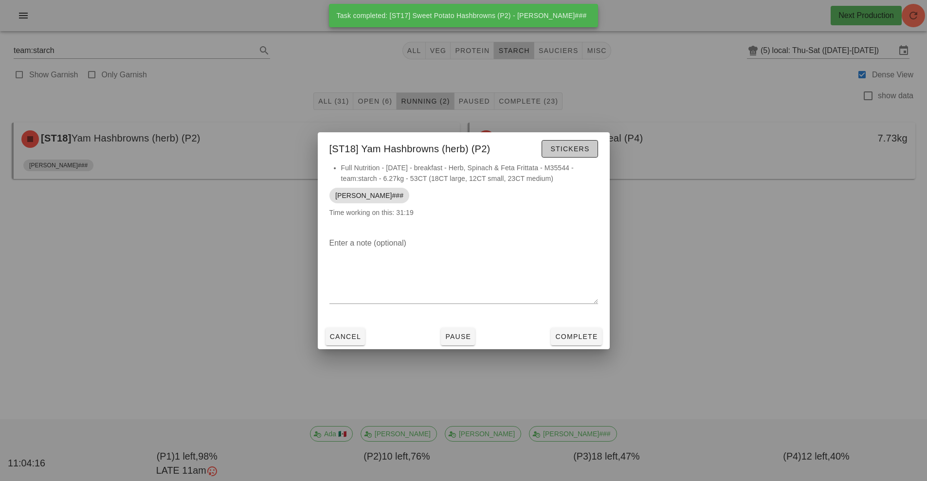
click at [585, 151] on span "Stickers" at bounding box center [569, 149] width 39 height 8
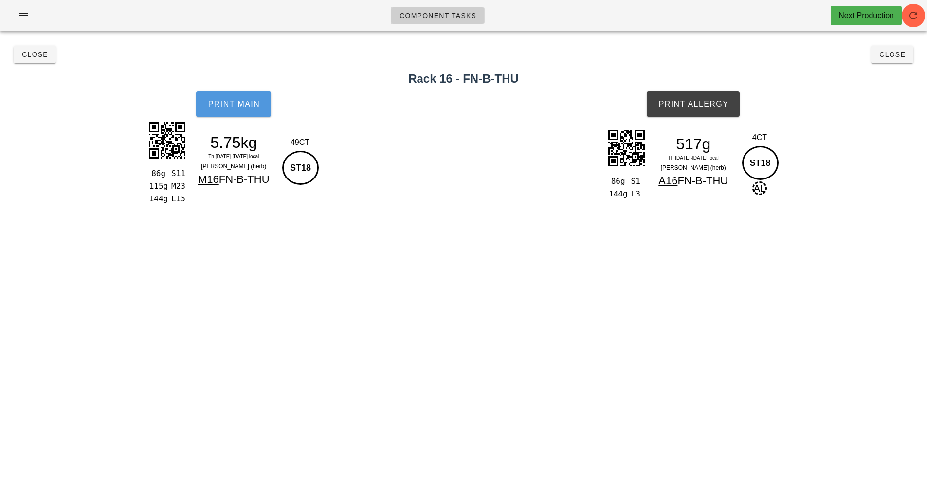
click at [234, 107] on span "Print Main" at bounding box center [233, 104] width 53 height 9
click at [707, 106] on span "Print Allergy" at bounding box center [693, 104] width 71 height 9
click at [43, 49] on button "Close" at bounding box center [35, 55] width 42 height 18
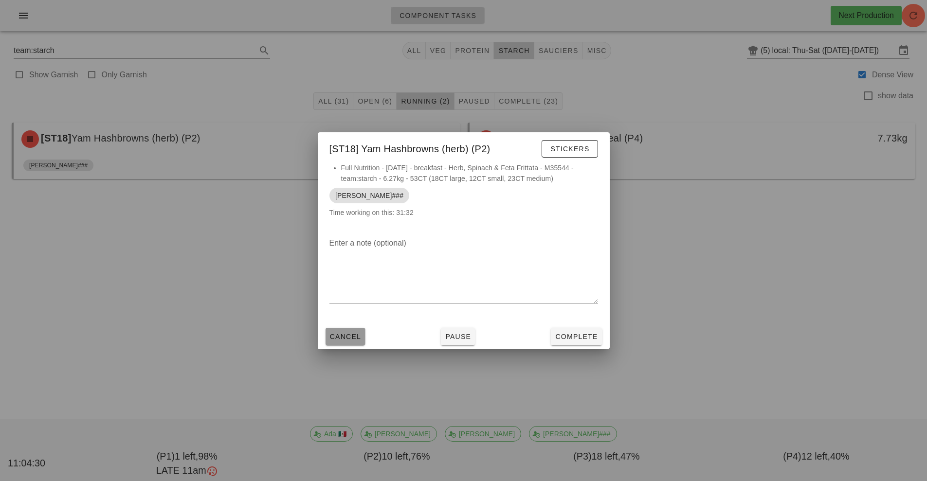
click at [342, 334] on span "Cancel" at bounding box center [345, 337] width 32 height 8
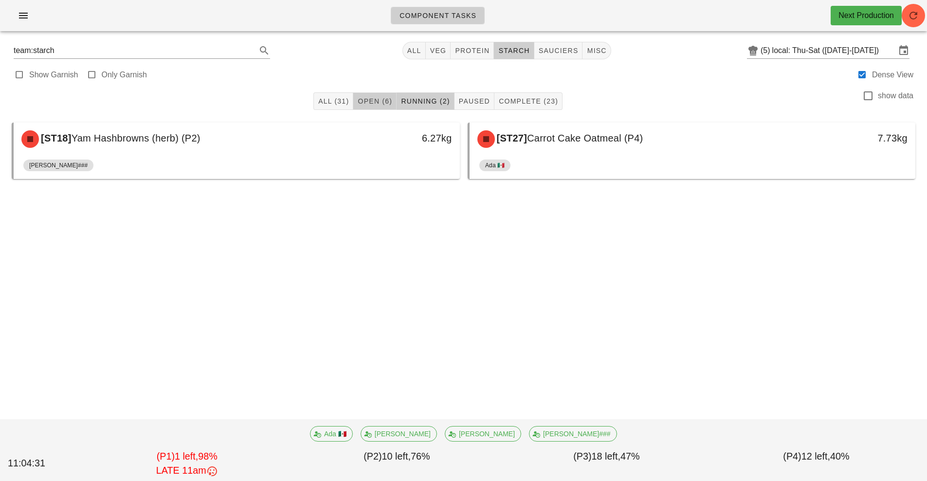
click at [383, 100] on span "Open (6)" at bounding box center [374, 101] width 35 height 8
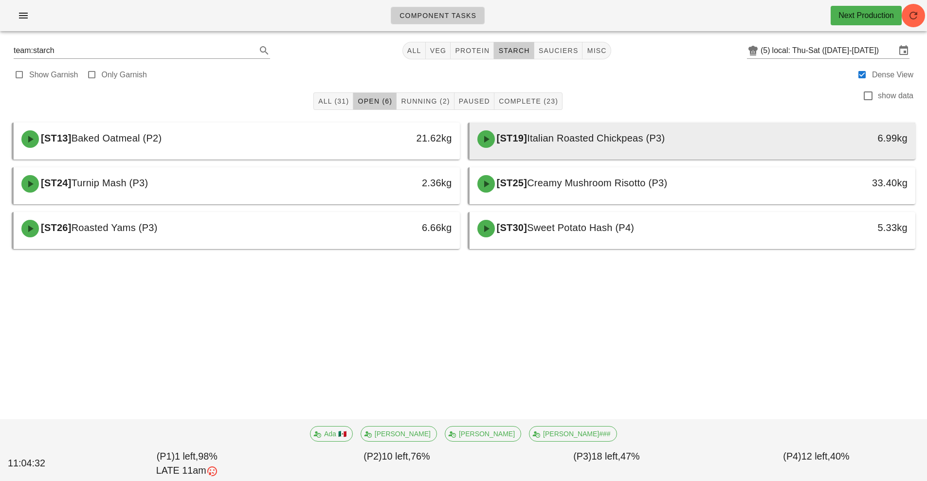
click at [577, 140] on span "Italian Roasted Chickpeas (P3)" at bounding box center [596, 138] width 138 height 11
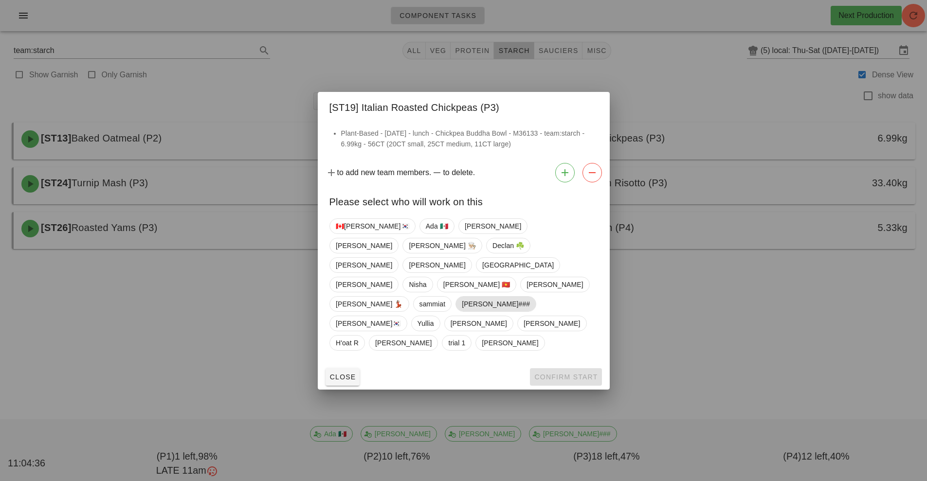
click at [462, 297] on span "[PERSON_NAME]###" at bounding box center [496, 304] width 68 height 15
click at [560, 368] on button "Confirm Start" at bounding box center [566, 377] width 72 height 18
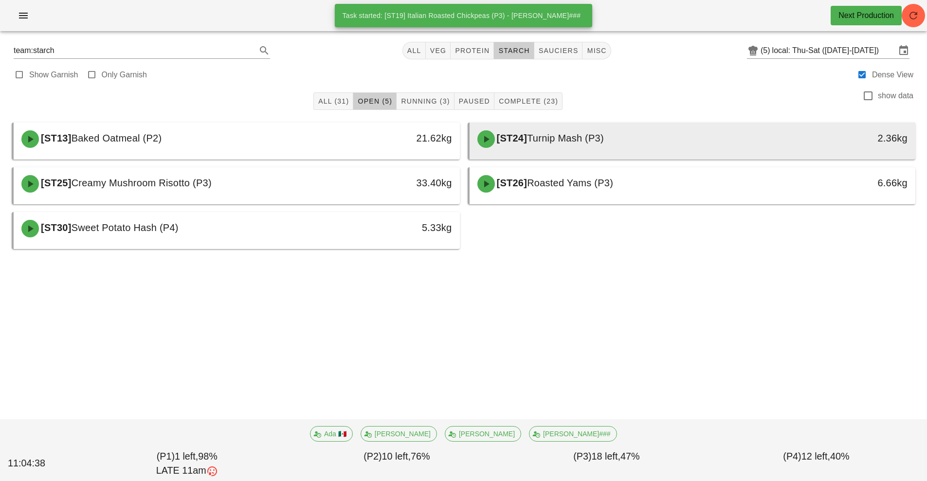
click at [587, 139] on span "Turnip Mash (P3)" at bounding box center [565, 138] width 77 height 11
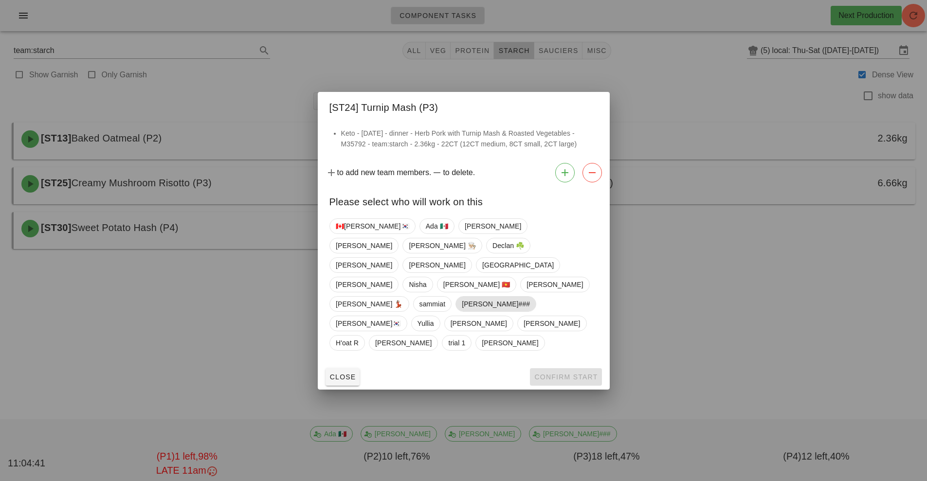
click at [462, 297] on span "[PERSON_NAME]###" at bounding box center [496, 304] width 68 height 15
click at [578, 368] on button "Confirm Start" at bounding box center [566, 377] width 72 height 18
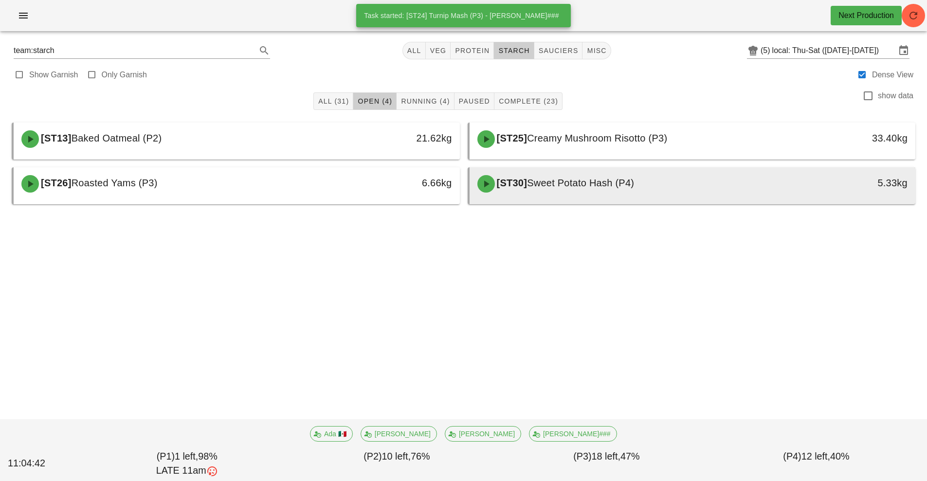
click at [560, 196] on div "[ST30] Sweet Potato Hash (P4)" at bounding box center [637, 183] width 331 height 29
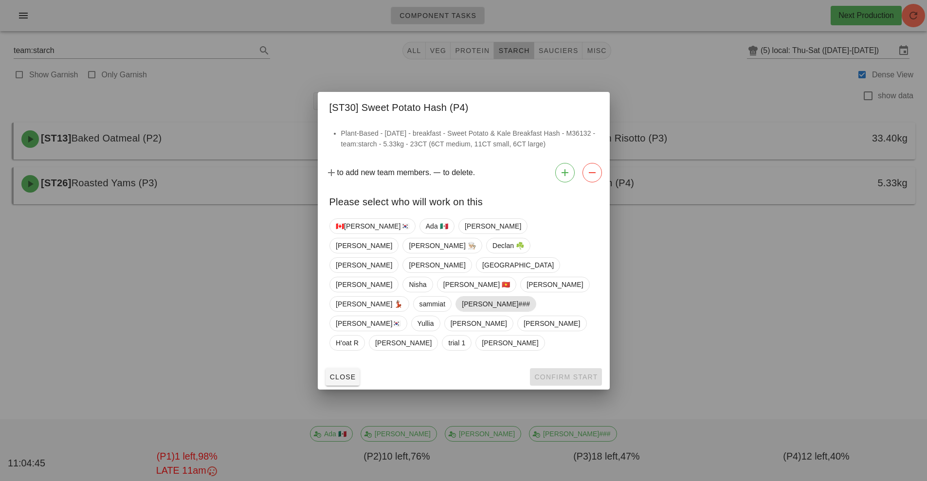
click at [462, 297] on span "[PERSON_NAME]###" at bounding box center [496, 304] width 68 height 15
click at [557, 368] on button "Confirm Start" at bounding box center [566, 377] width 72 height 18
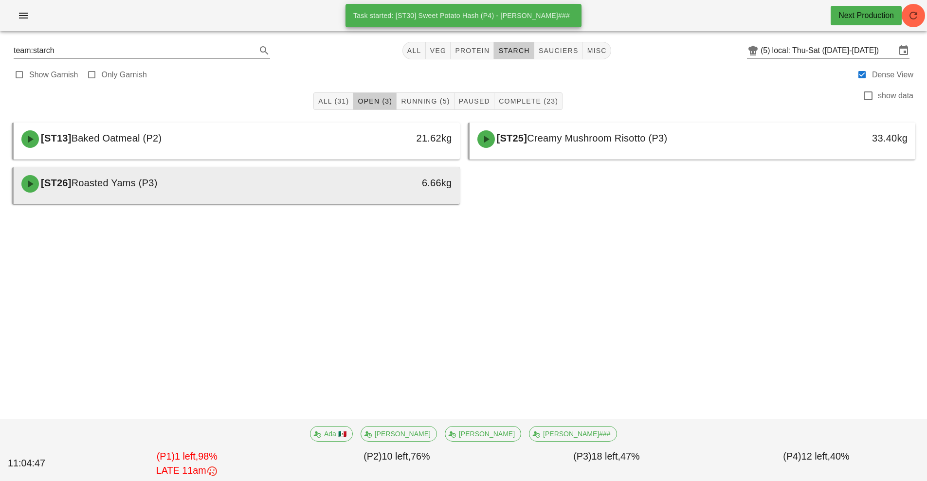
click at [383, 192] on div "6.66kg" at bounding box center [402, 183] width 110 height 29
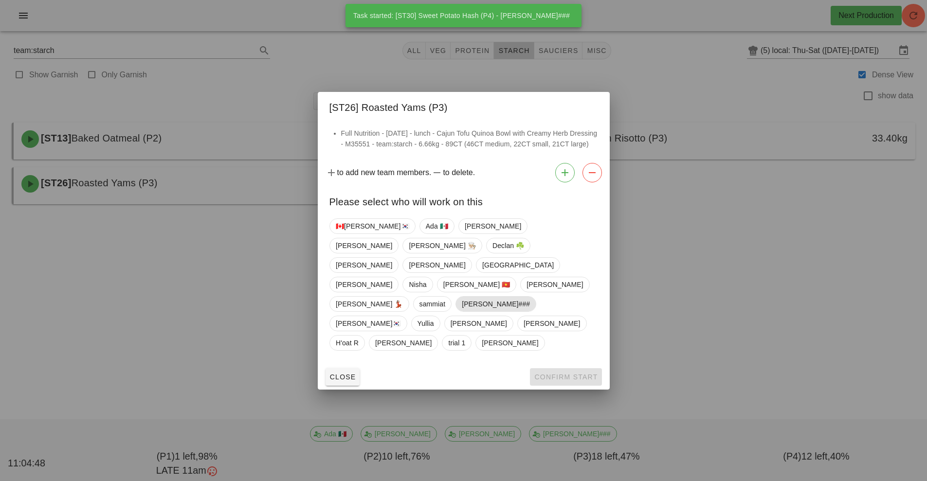
click at [462, 303] on span "[PERSON_NAME]###" at bounding box center [496, 304] width 68 height 15
click at [566, 368] on button "Confirm Start" at bounding box center [566, 377] width 72 height 18
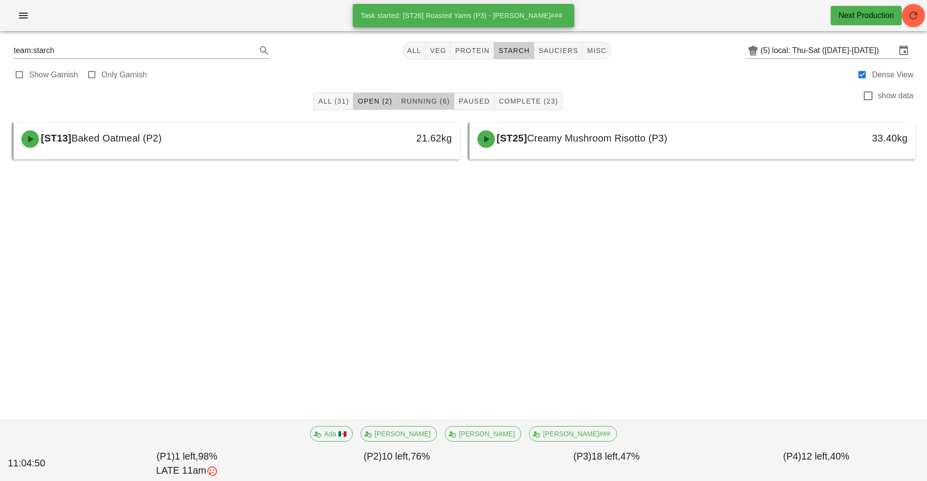
click at [436, 94] on button "Running (6)" at bounding box center [425, 101] width 57 height 18
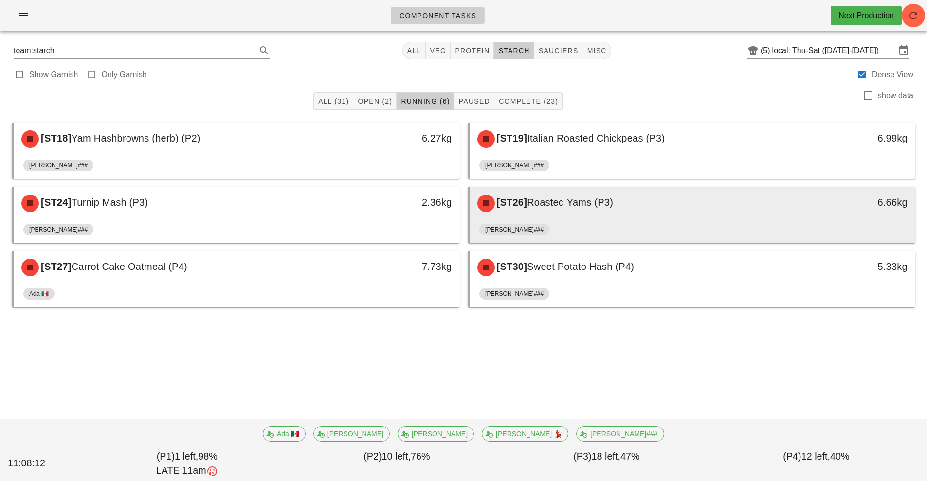
click at [569, 212] on div "[ST26] Roasted Yams (P3)" at bounding box center [637, 203] width 331 height 29
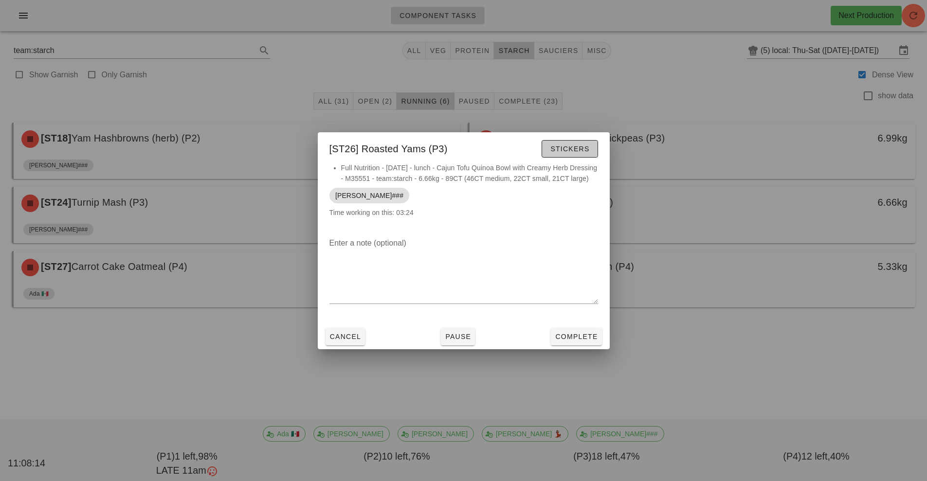
click at [565, 145] on span "Stickers" at bounding box center [569, 149] width 39 height 8
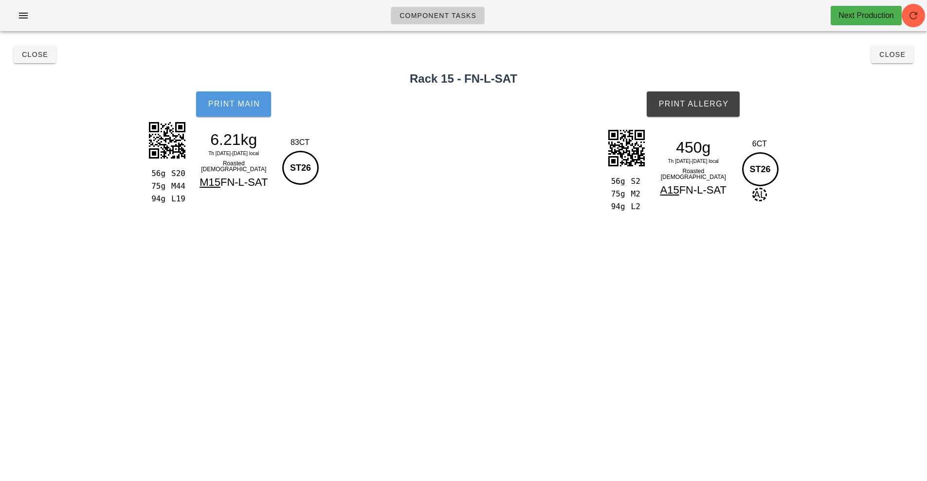
click at [229, 108] on span "Print Main" at bounding box center [233, 104] width 53 height 9
click at [700, 108] on span "Print Allergy" at bounding box center [693, 104] width 71 height 9
click at [32, 55] on span "Close" at bounding box center [34, 55] width 27 height 8
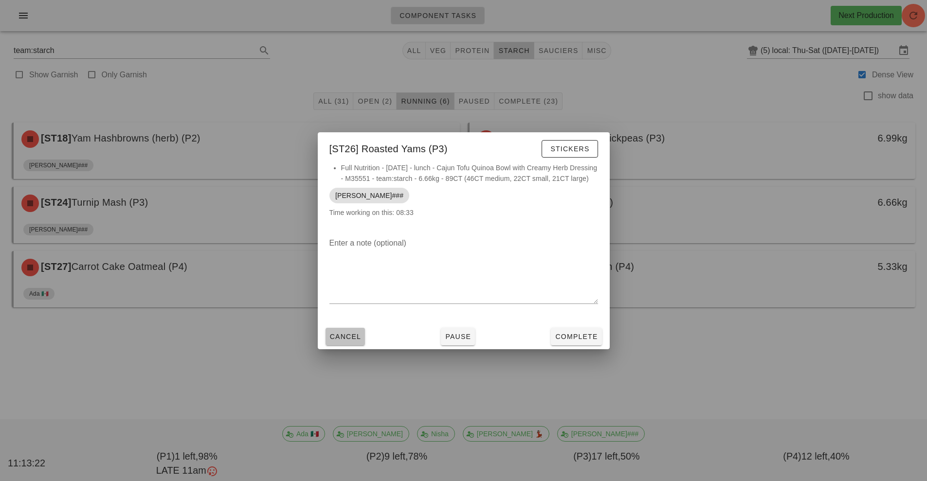
click at [342, 336] on button "Cancel" at bounding box center [346, 337] width 40 height 18
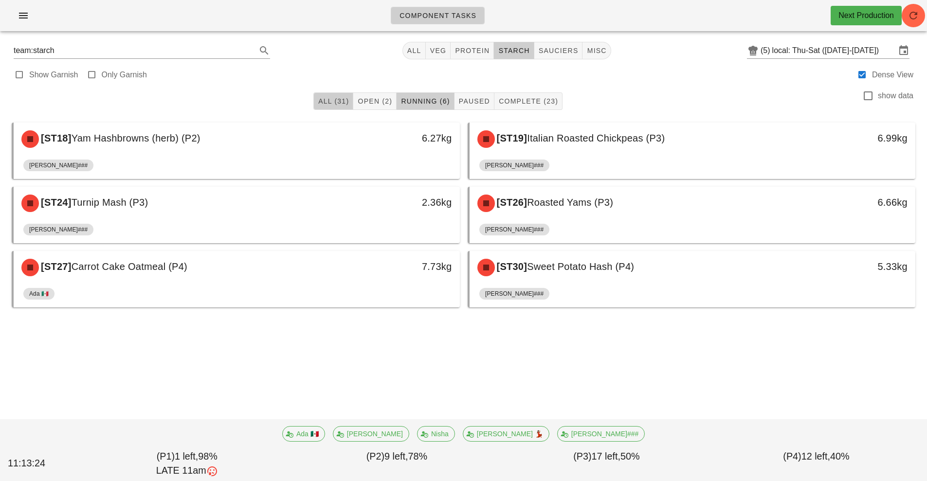
click at [325, 99] on span "All (31)" at bounding box center [333, 101] width 31 height 8
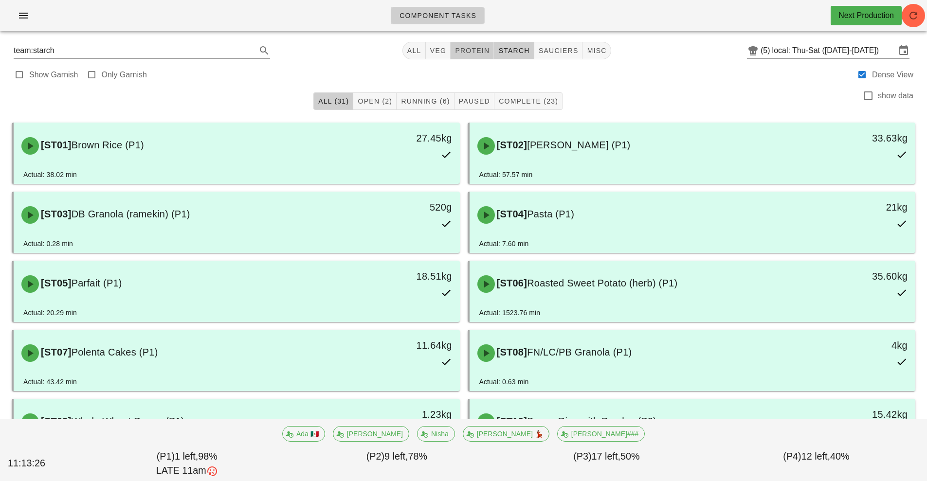
click at [473, 50] on span "protein" at bounding box center [472, 51] width 35 height 8
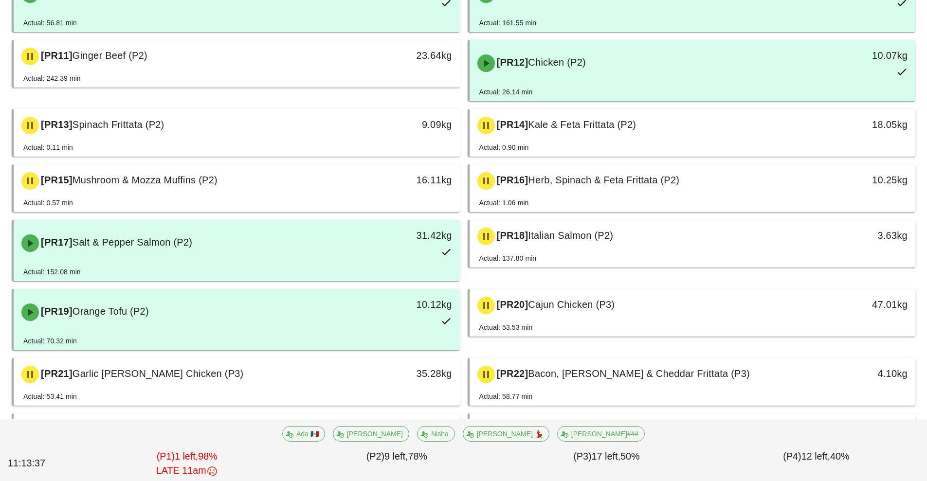
scroll to position [487, 0]
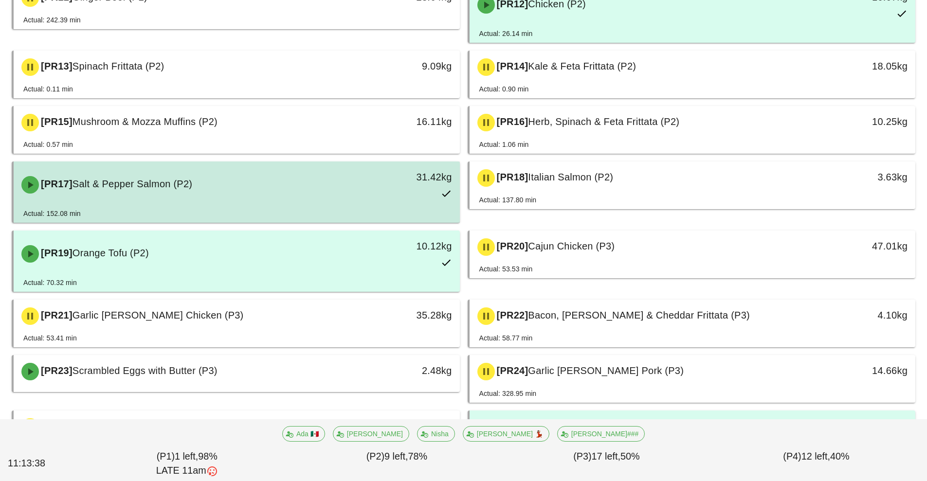
click at [341, 193] on div "[PR17] Salt & Pepper Salmon (P2)" at bounding box center [181, 184] width 331 height 29
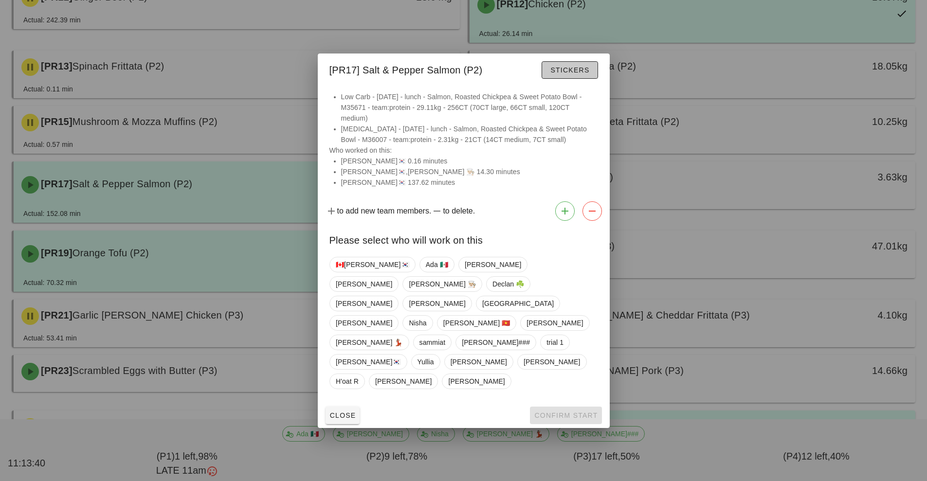
click at [575, 74] on span "Stickers" at bounding box center [569, 70] width 39 height 8
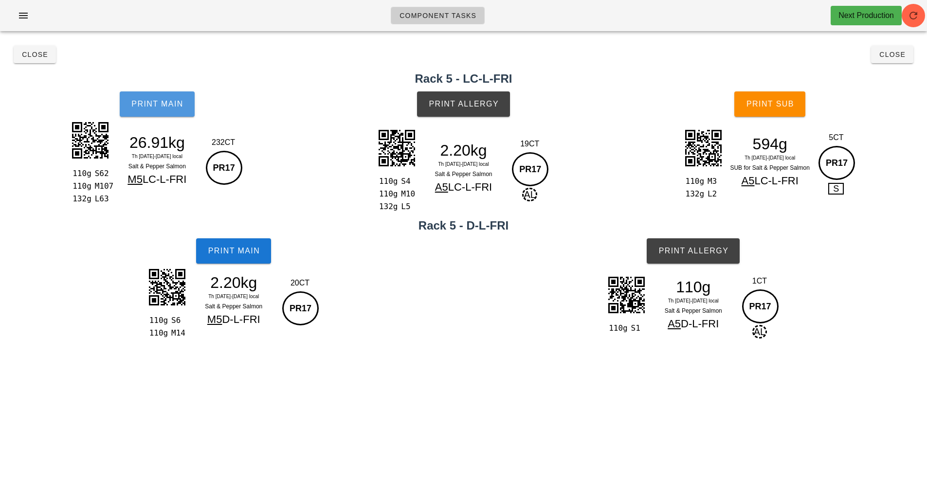
click at [159, 105] on span "Print Main" at bounding box center [157, 104] width 53 height 9
click at [154, 113] on button "Print Main" at bounding box center [157, 103] width 75 height 25
click at [167, 101] on span "Print Main" at bounding box center [157, 104] width 53 height 9
click at [156, 102] on span "Print Main" at bounding box center [157, 104] width 53 height 9
click at [174, 99] on button "Print Main" at bounding box center [157, 103] width 75 height 25
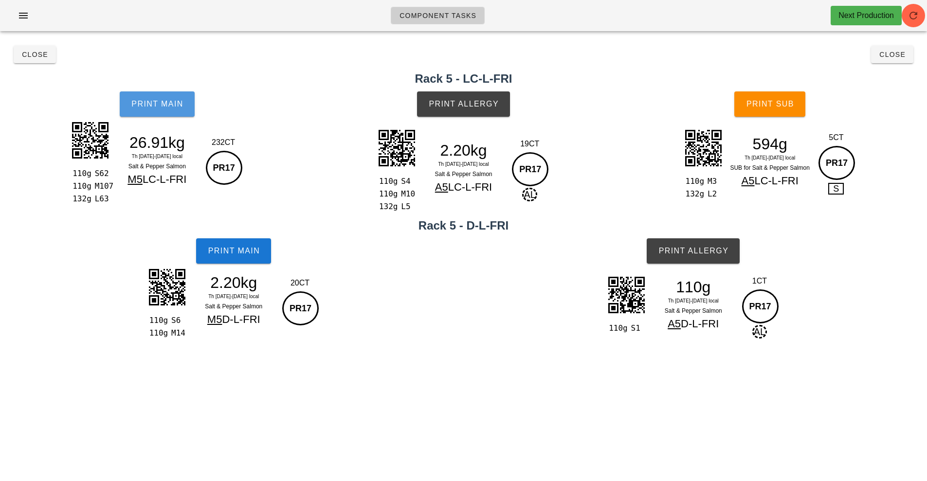
click at [165, 102] on span "Print Main" at bounding box center [157, 104] width 53 height 9
click at [158, 99] on button "Print Main" at bounding box center [157, 103] width 75 height 25
click at [902, 46] on button "Close" at bounding box center [892, 55] width 42 height 18
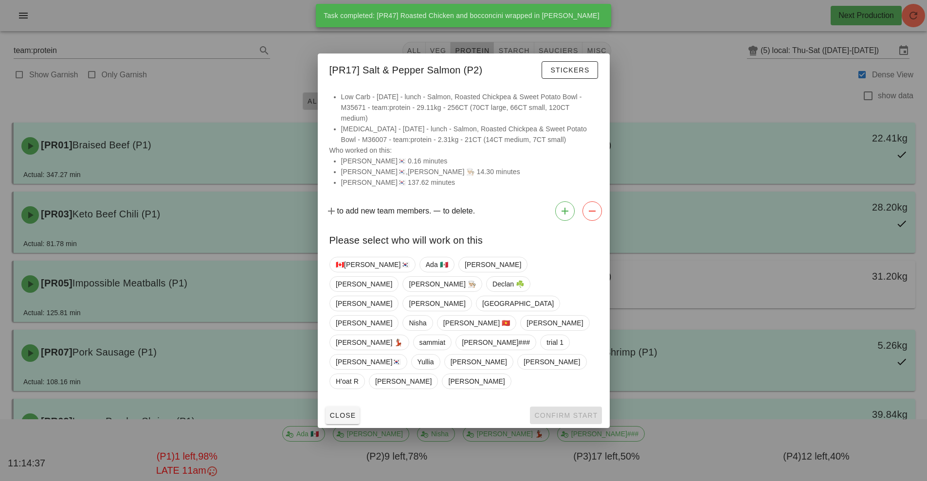
click at [439, 45] on div at bounding box center [463, 240] width 927 height 481
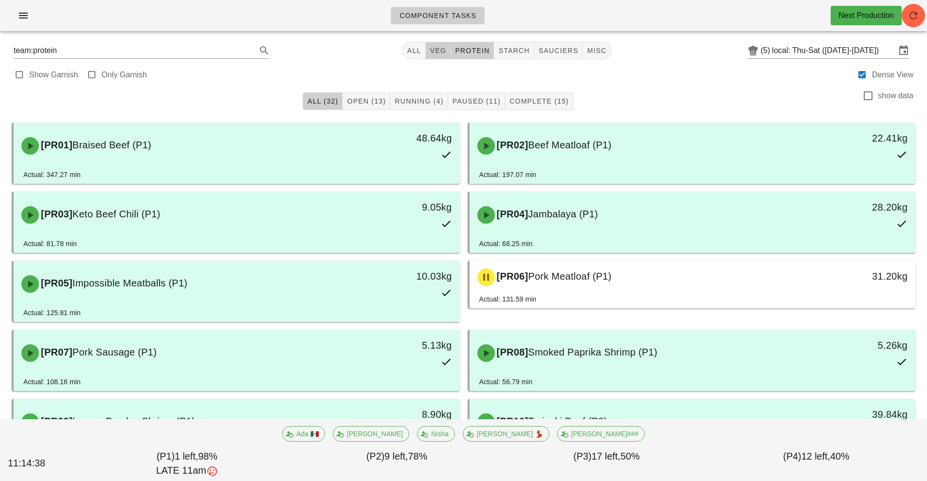
click at [439, 54] on span "veg" at bounding box center [438, 51] width 17 height 8
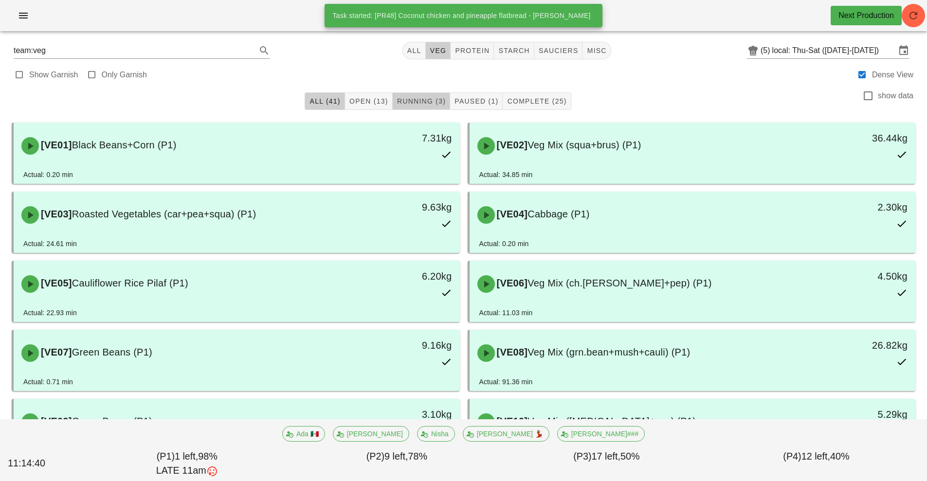
click at [422, 94] on button "Running (3)" at bounding box center [421, 101] width 57 height 18
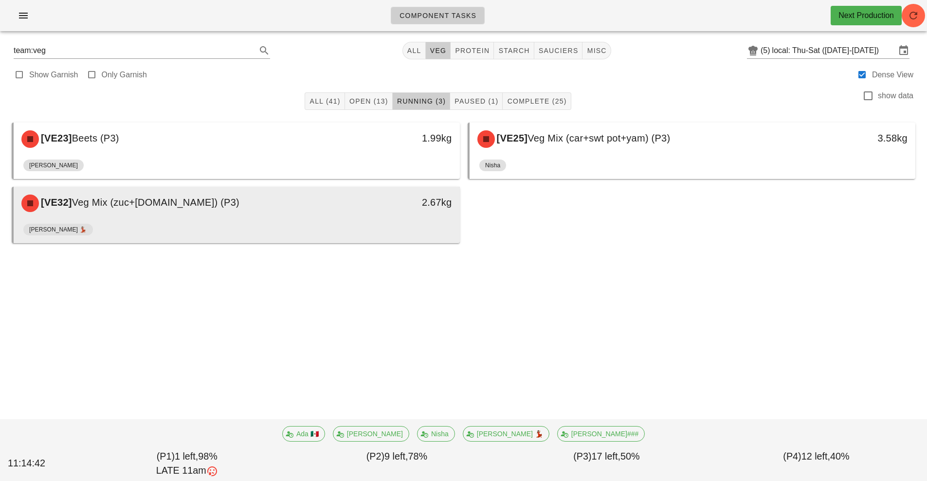
click at [265, 213] on div "[VE32] Veg Mix (zuc+[DOMAIN_NAME]) (P3)" at bounding box center [181, 203] width 331 height 29
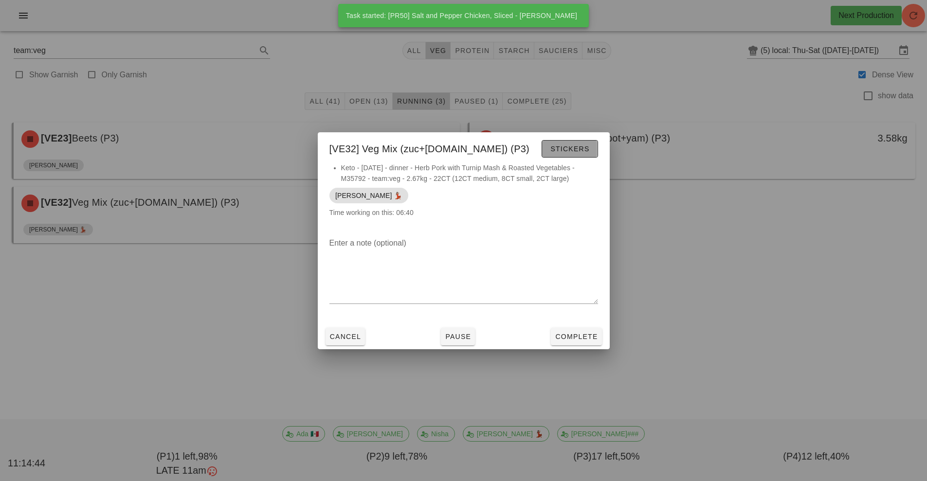
click at [564, 147] on span "Stickers" at bounding box center [569, 149] width 39 height 8
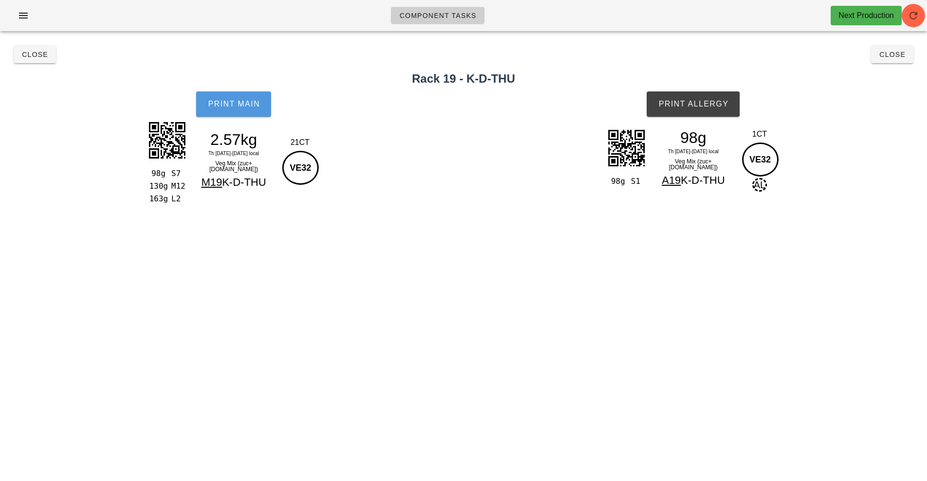
click at [227, 92] on button "Print Main" at bounding box center [233, 103] width 75 height 25
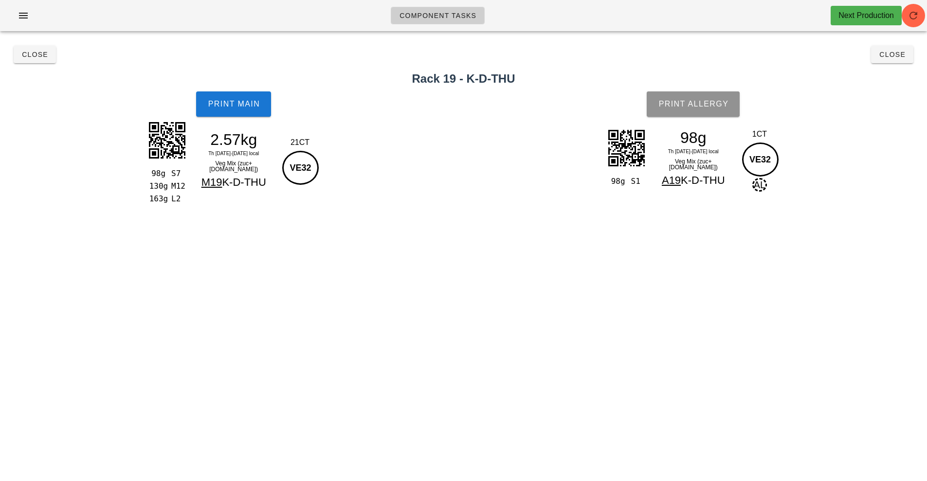
click at [688, 95] on button "Print Allergy" at bounding box center [693, 103] width 93 height 25
click at [902, 56] on span "Close" at bounding box center [892, 55] width 27 height 8
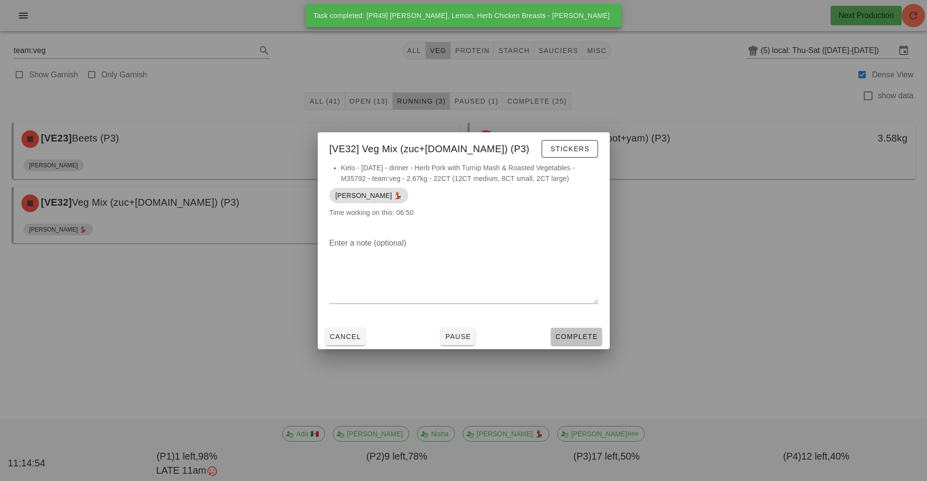
click at [591, 329] on button "Complete" at bounding box center [576, 337] width 51 height 18
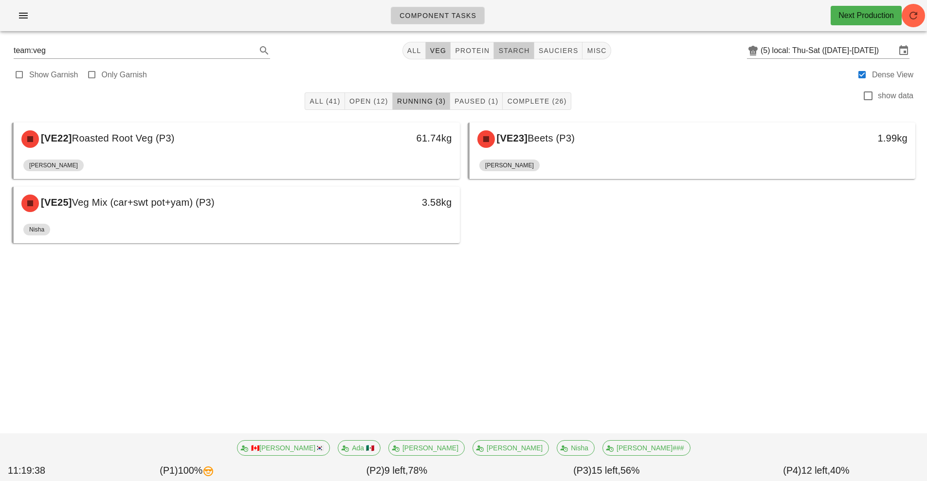
click at [532, 54] on button "starch" at bounding box center [514, 51] width 40 height 18
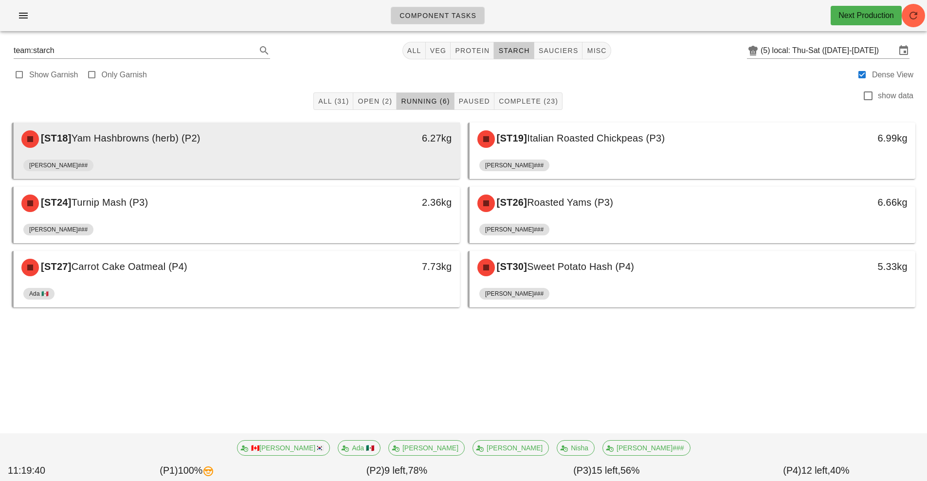
click at [385, 160] on div "[PERSON_NAME]###" at bounding box center [236, 167] width 427 height 23
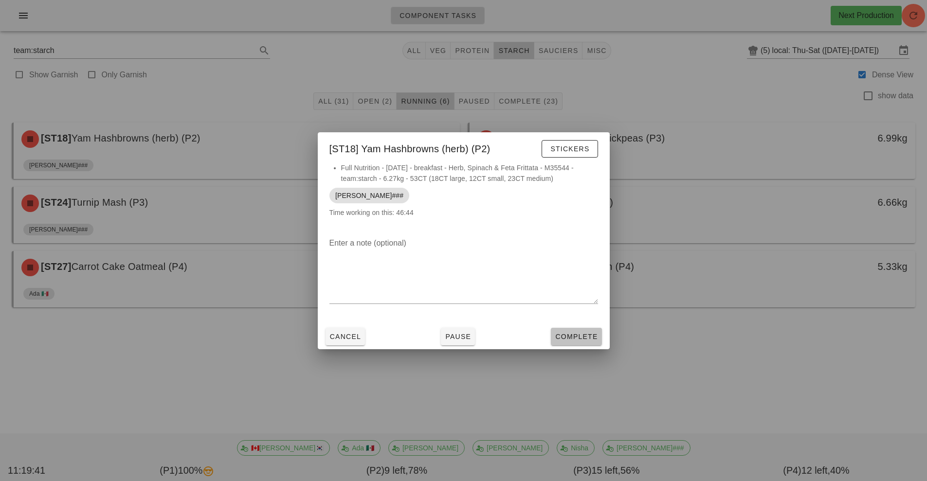
click at [571, 330] on button "Complete" at bounding box center [576, 337] width 51 height 18
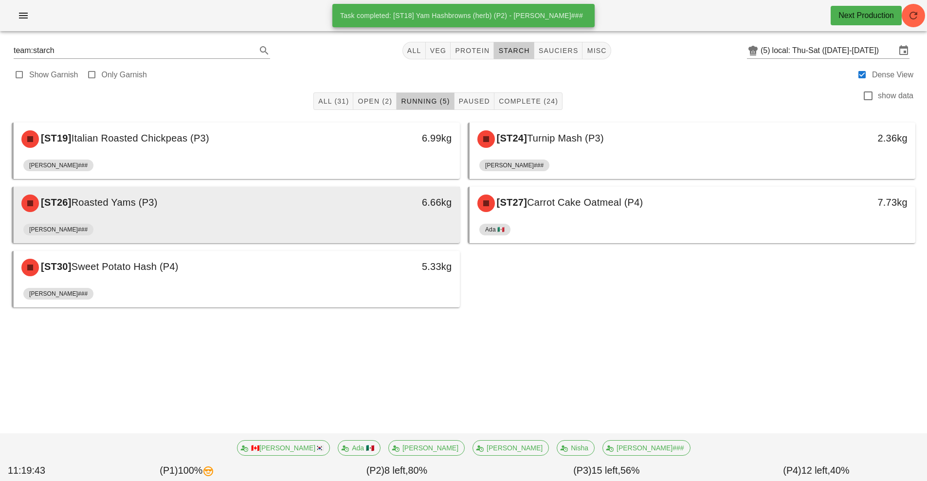
click at [401, 222] on div "[PERSON_NAME]###" at bounding box center [236, 231] width 427 height 23
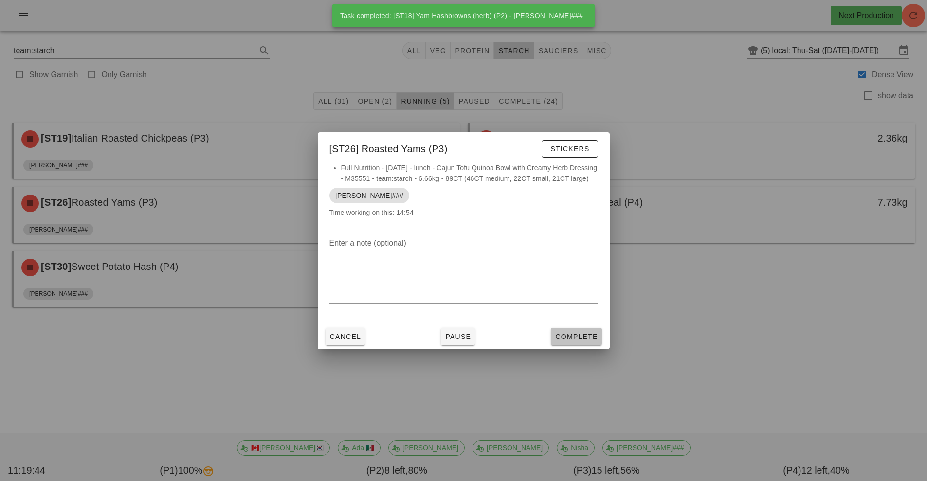
click at [579, 341] on span "Complete" at bounding box center [576, 337] width 43 height 8
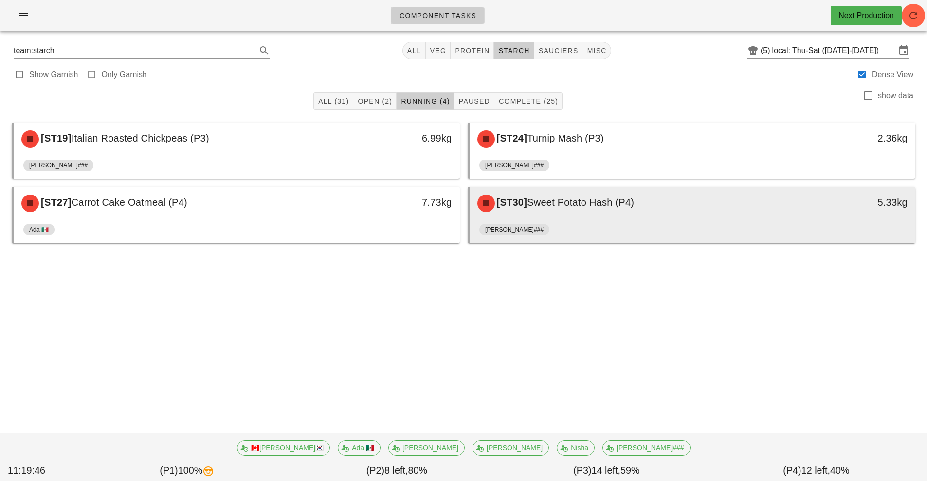
click at [570, 219] on div "[ST30] Sweet Potato Hash (P4) 5.33kg" at bounding box center [693, 203] width 446 height 33
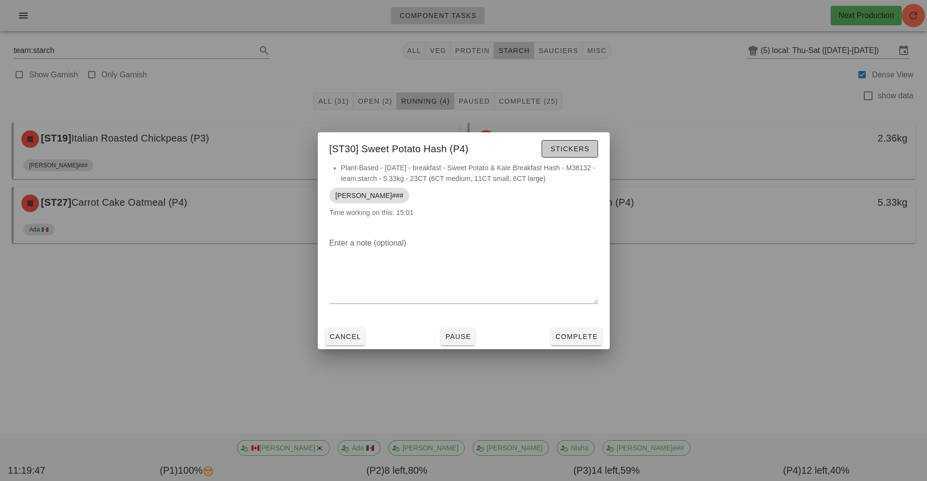
click at [568, 148] on span "Stickers" at bounding box center [569, 149] width 39 height 8
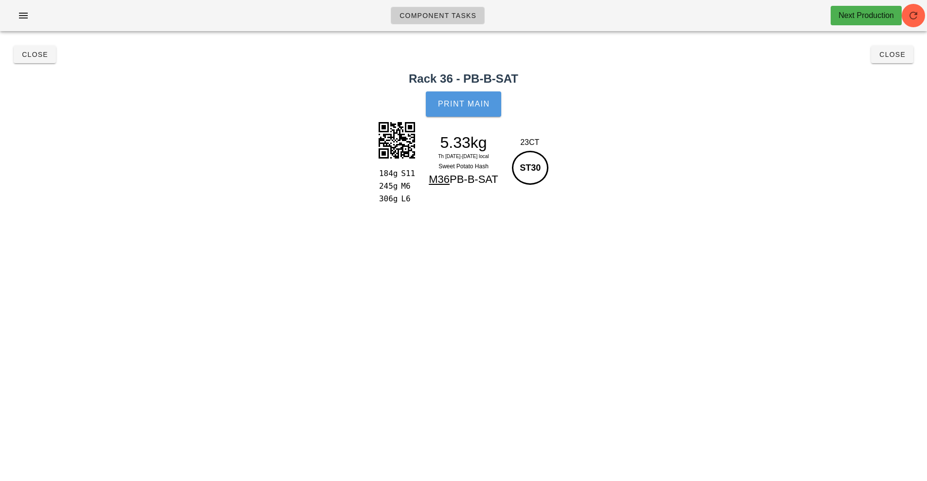
click at [465, 104] on span "Print Main" at bounding box center [464, 104] width 53 height 9
click at [32, 55] on span "Close" at bounding box center [34, 55] width 27 height 8
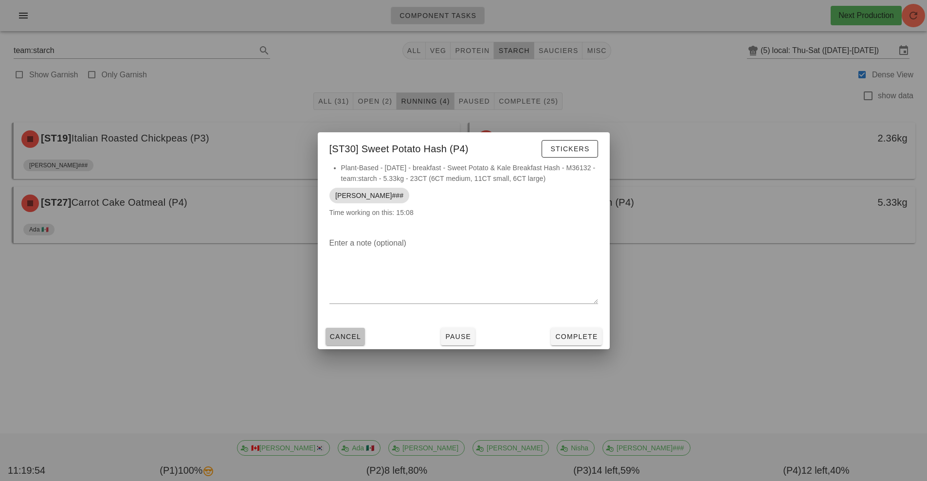
click at [348, 336] on span "Cancel" at bounding box center [345, 337] width 32 height 8
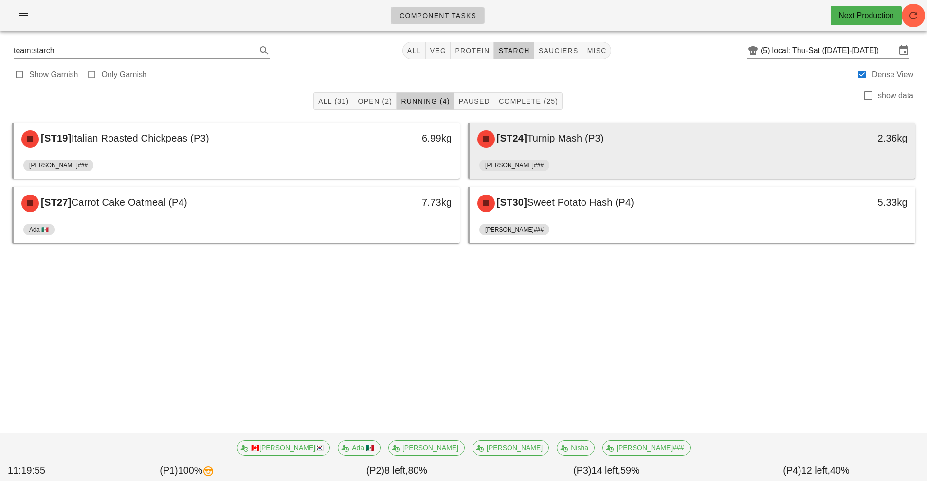
click at [592, 145] on div "[ST24] Turnip Mash (P3)" at bounding box center [637, 139] width 331 height 29
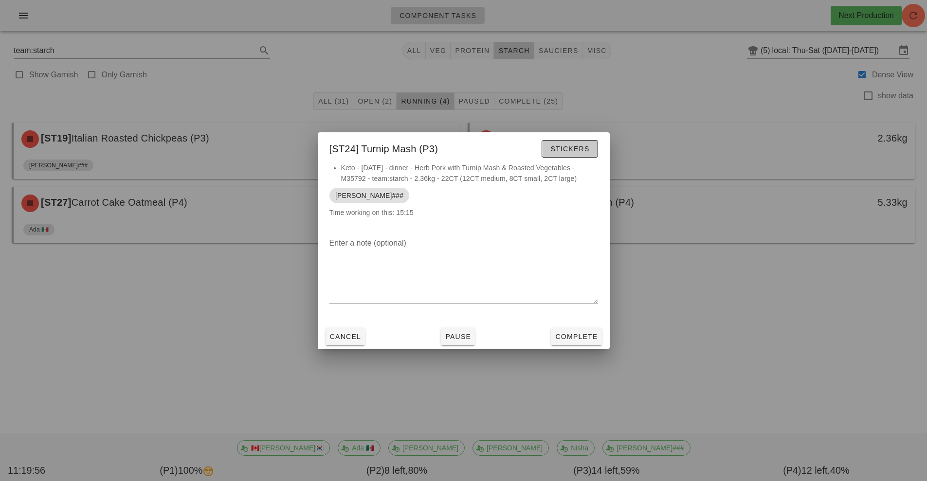
click at [576, 148] on span "Stickers" at bounding box center [569, 149] width 39 height 8
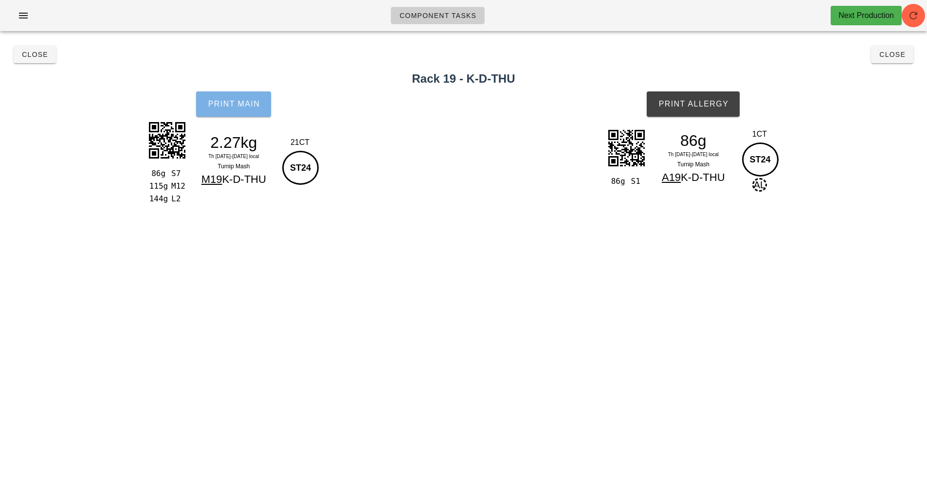
click at [250, 106] on span "Print Main" at bounding box center [233, 104] width 53 height 9
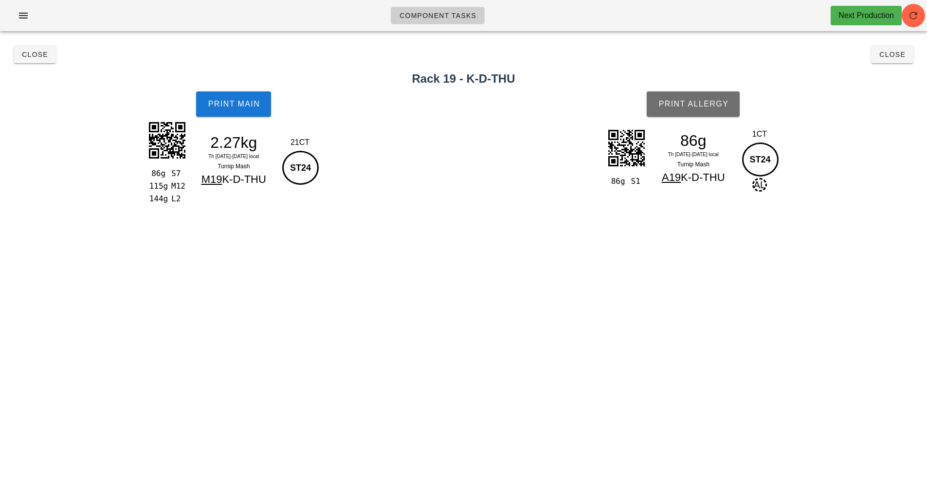
click at [695, 98] on button "Print Allergy" at bounding box center [693, 103] width 93 height 25
click at [32, 58] on span "Close" at bounding box center [34, 55] width 27 height 8
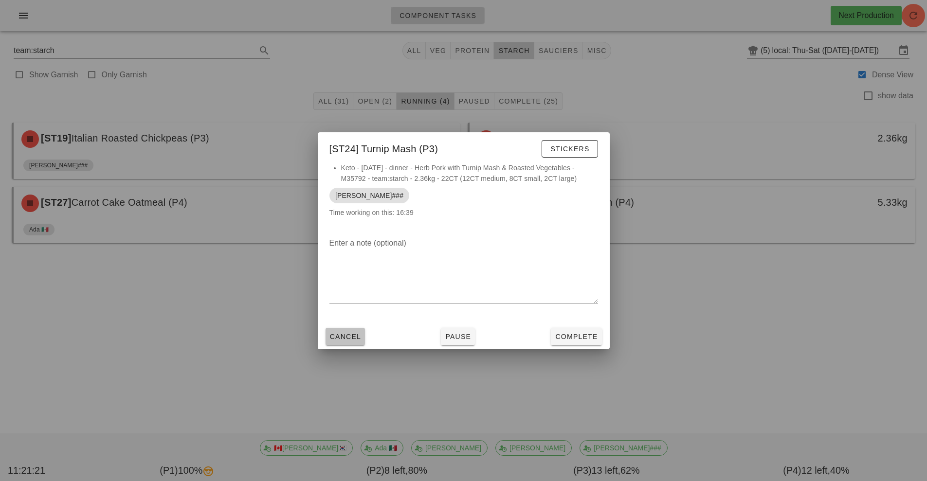
click at [354, 338] on span "Cancel" at bounding box center [345, 337] width 32 height 8
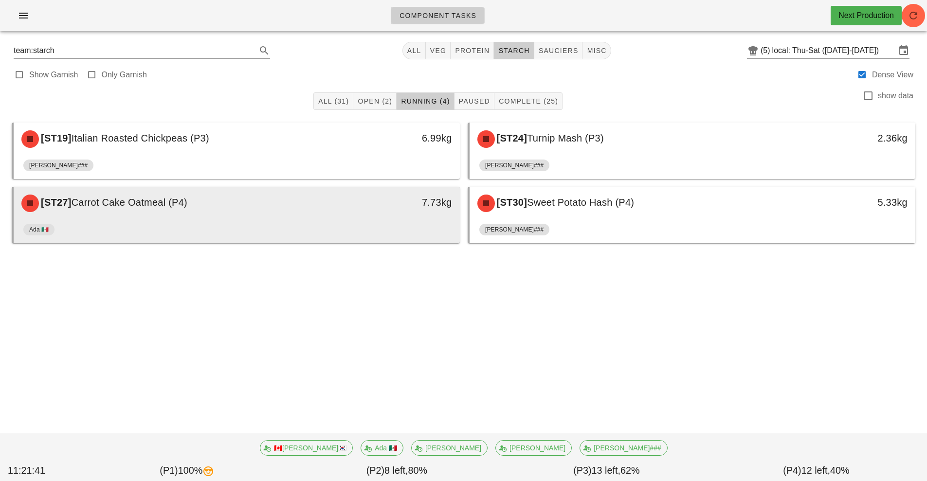
click at [265, 218] on div "[ST27] Carrot Cake Oatmeal (P4)" at bounding box center [181, 203] width 331 height 29
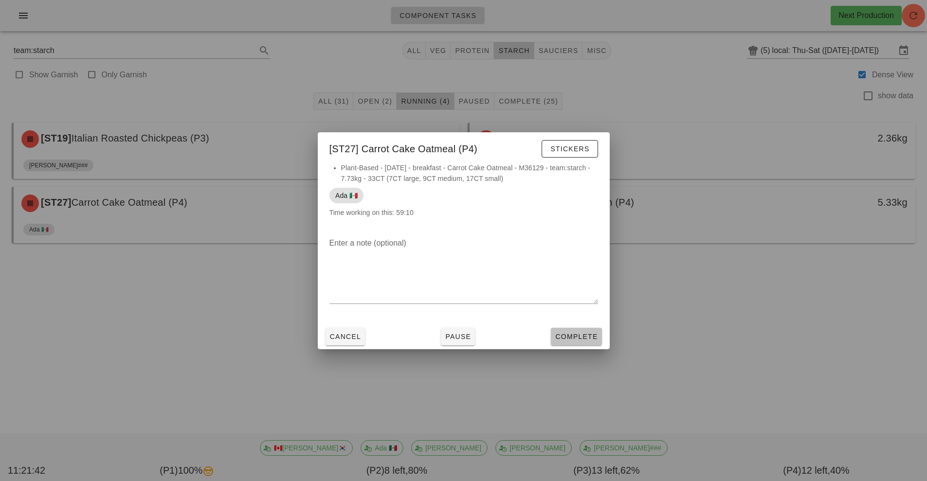
click at [580, 337] on span "Complete" at bounding box center [576, 337] width 43 height 8
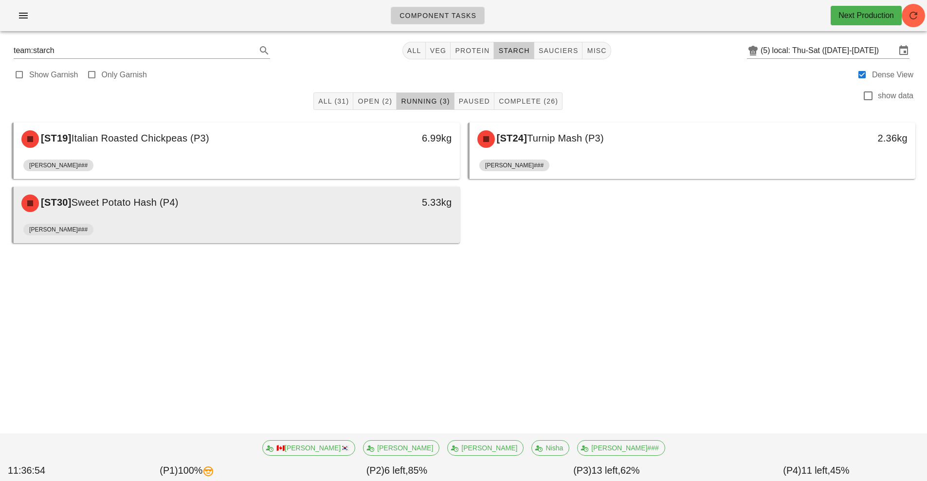
click at [373, 215] on div "5.33kg" at bounding box center [402, 203] width 110 height 29
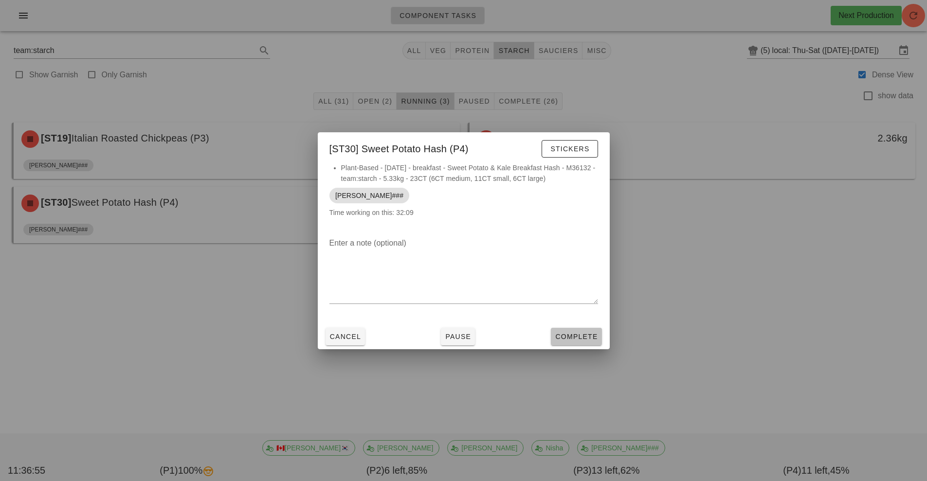
click at [571, 340] on span "Complete" at bounding box center [576, 337] width 43 height 8
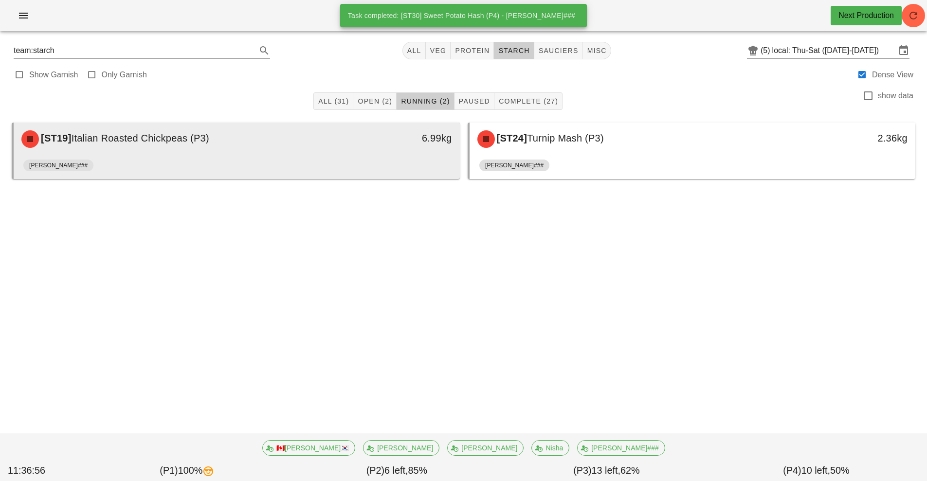
click at [296, 150] on div "[ST19] Italian Roasted Chickpeas (P3)" at bounding box center [181, 139] width 331 height 29
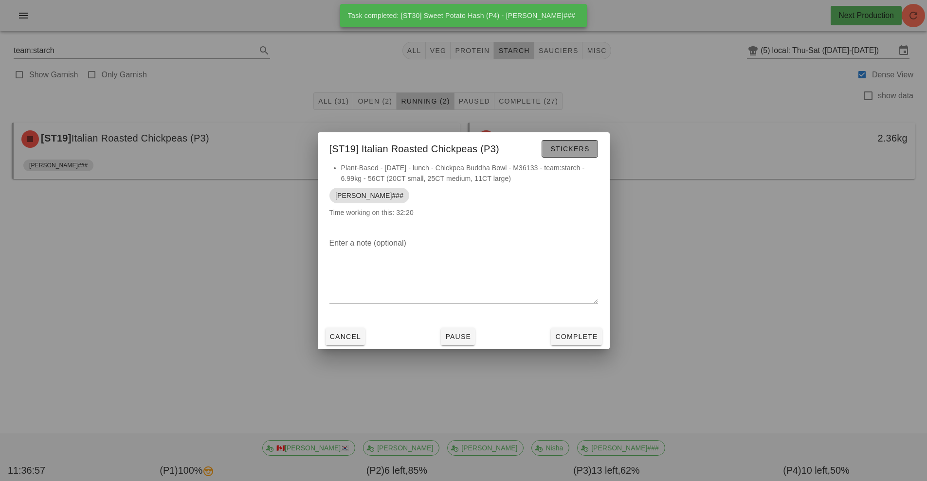
click at [573, 148] on span "Stickers" at bounding box center [569, 149] width 39 height 8
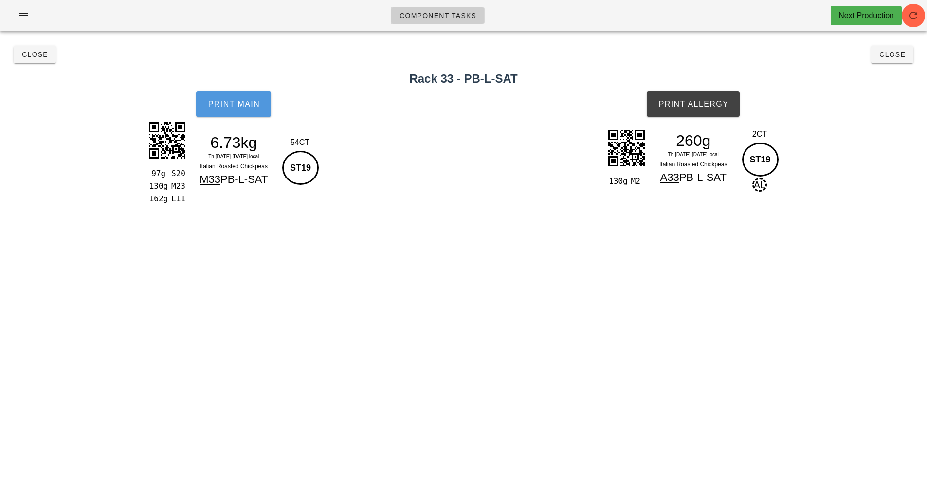
click at [243, 104] on span "Print Main" at bounding box center [233, 104] width 53 height 9
click at [684, 103] on span "Print Allergy" at bounding box center [693, 104] width 71 height 9
click at [23, 55] on span "Close" at bounding box center [34, 55] width 27 height 8
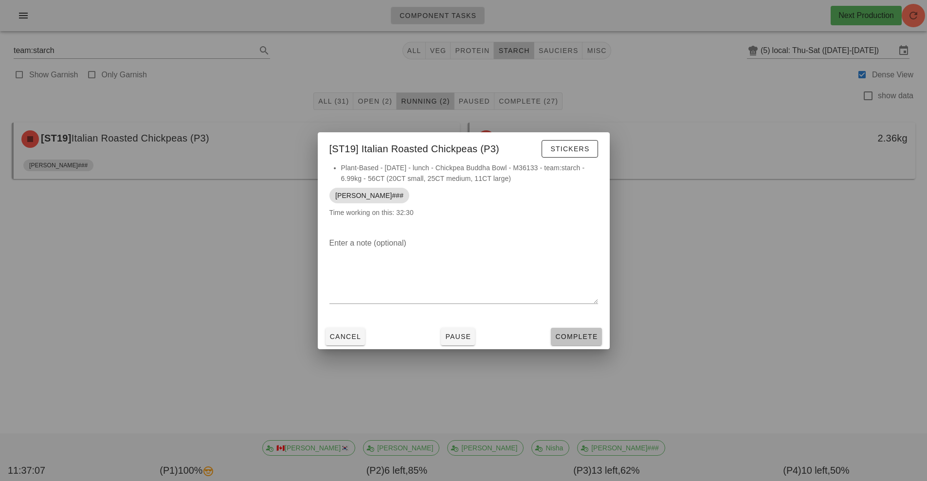
click at [572, 335] on span "Complete" at bounding box center [576, 337] width 43 height 8
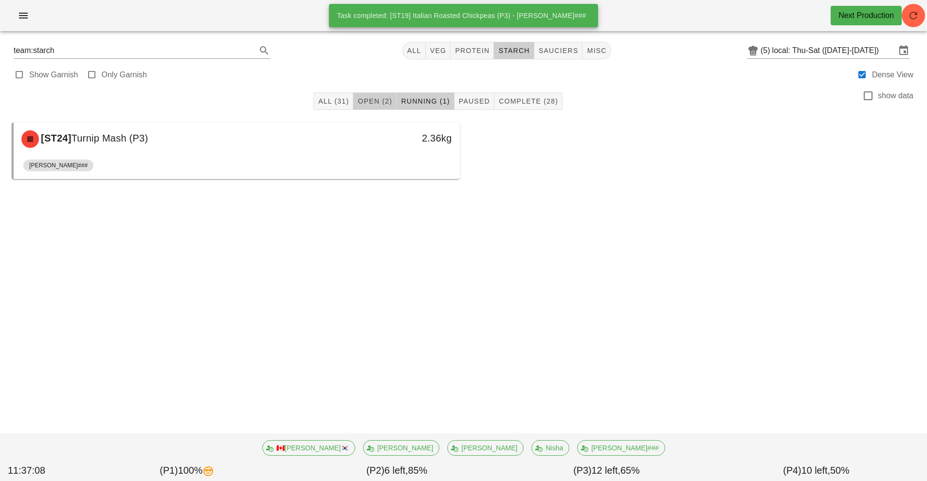
click at [367, 101] on span "Open (2)" at bounding box center [374, 101] width 35 height 8
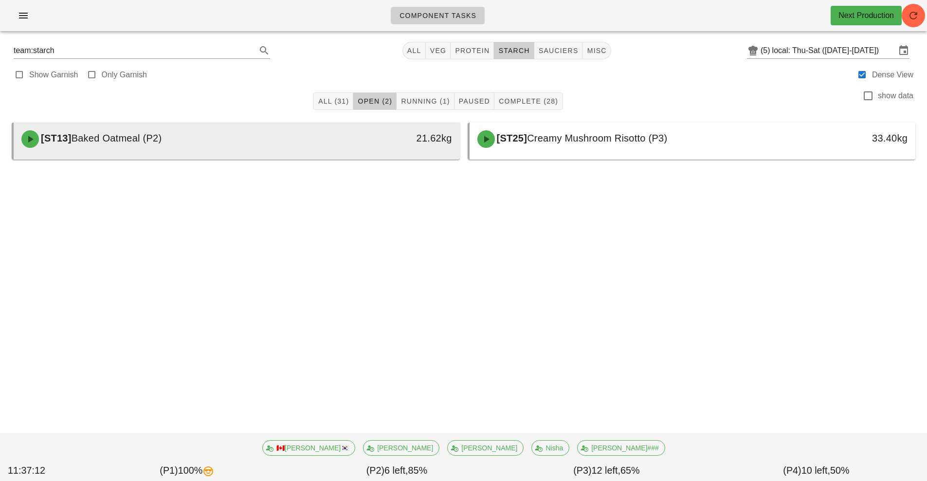
click at [295, 147] on div "[ST13] Baked Oatmeal (P2)" at bounding box center [181, 139] width 331 height 29
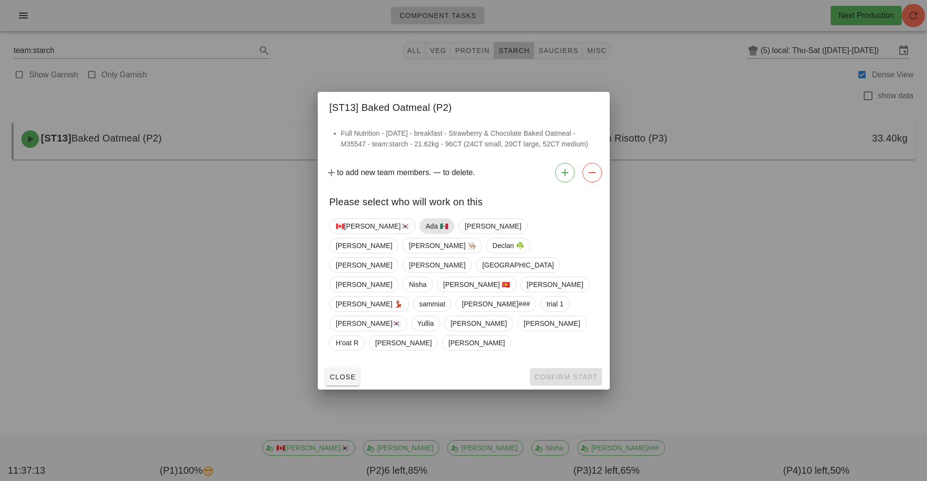
click at [425, 234] on span "Ada 🇲🇽" at bounding box center [436, 226] width 22 height 15
click at [547, 373] on span "Confirm Start" at bounding box center [566, 377] width 64 height 8
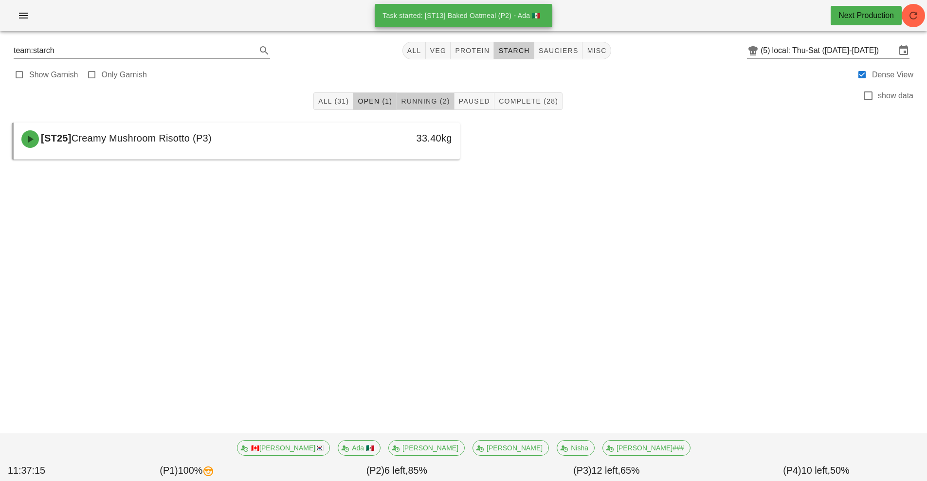
click at [431, 97] on span "Running (2)" at bounding box center [425, 101] width 49 height 8
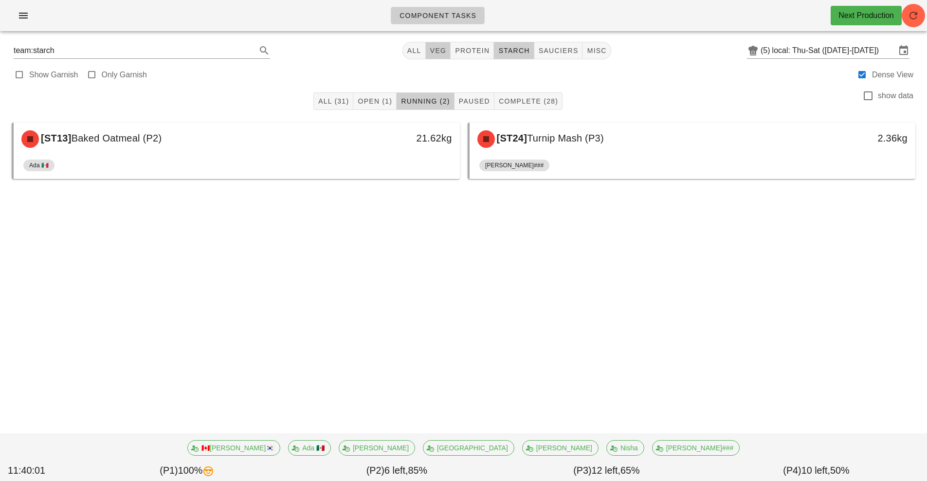
click at [433, 55] on button "veg" at bounding box center [438, 51] width 25 height 18
type input "team:veg"
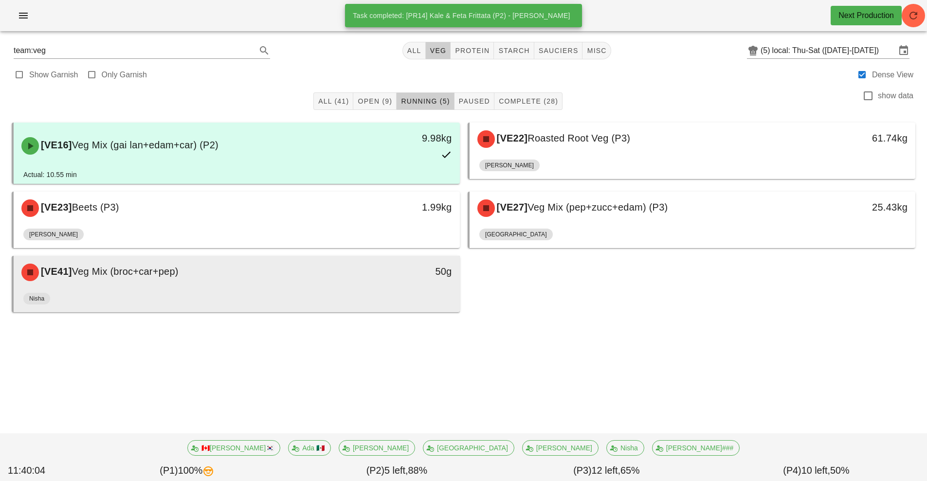
click at [186, 287] on div "[VE41] Veg Mix (broc+car+pep)" at bounding box center [181, 272] width 331 height 29
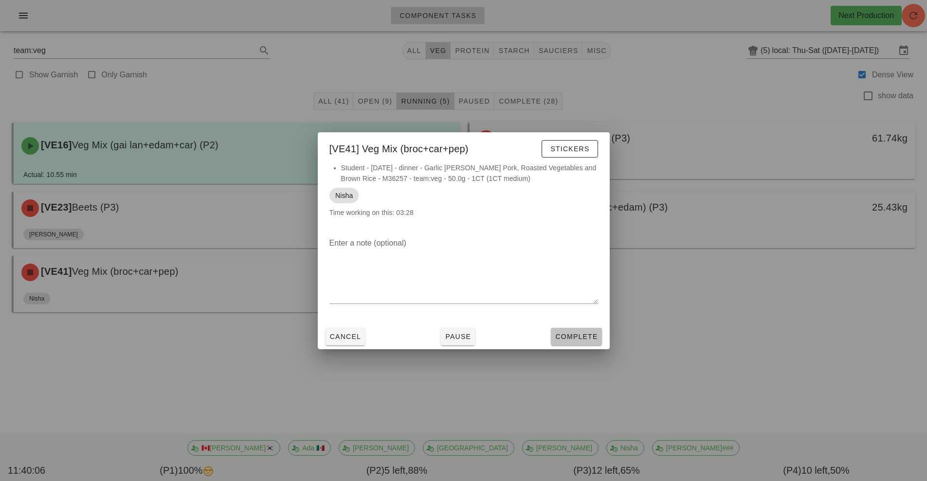
click at [582, 334] on span "Complete" at bounding box center [576, 337] width 43 height 8
